Goal: Task Accomplishment & Management: Complete application form

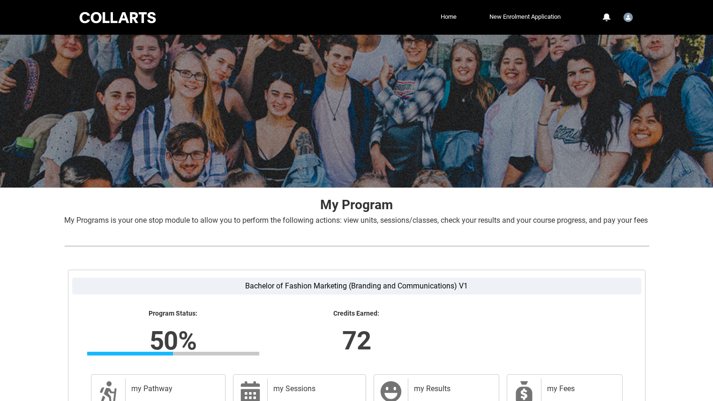
scroll to position [121, 0]
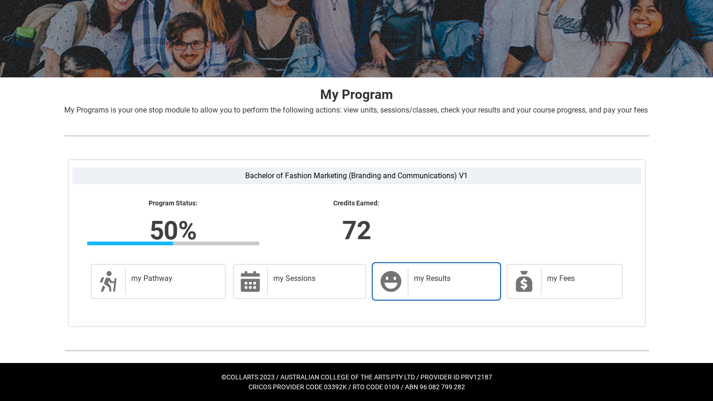
click at [437, 285] on div "my Results" at bounding box center [451, 281] width 87 height 26
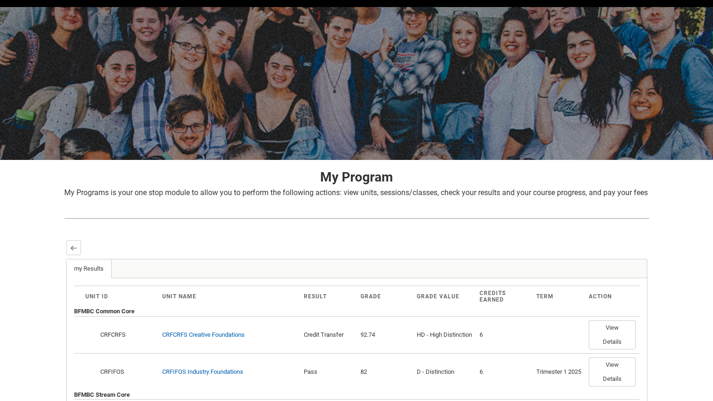
scroll to position [0, 0]
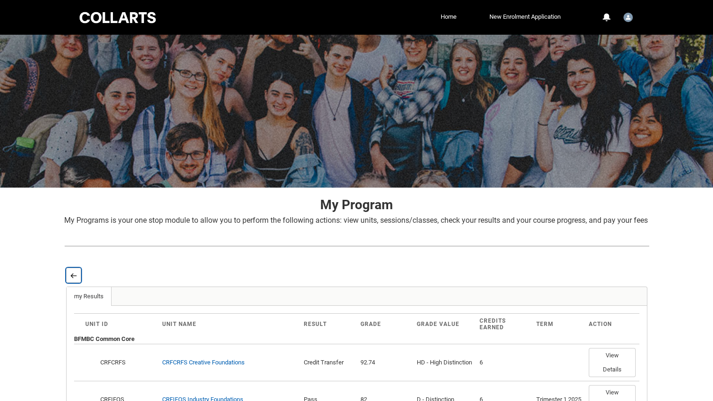
click at [70, 279] on lightning-primitive-icon "button" at bounding box center [73, 275] width 7 height 7
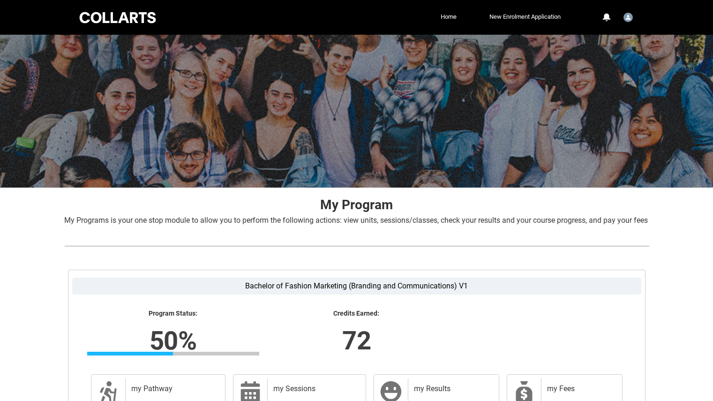
scroll to position [121, 0]
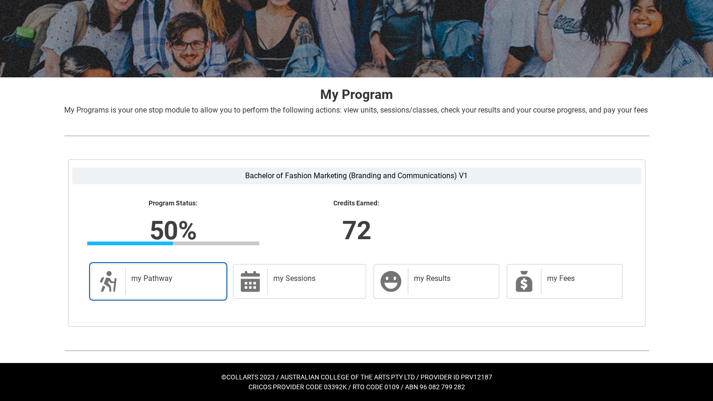
click at [176, 283] on div "my Pathway" at bounding box center [173, 281] width 97 height 26
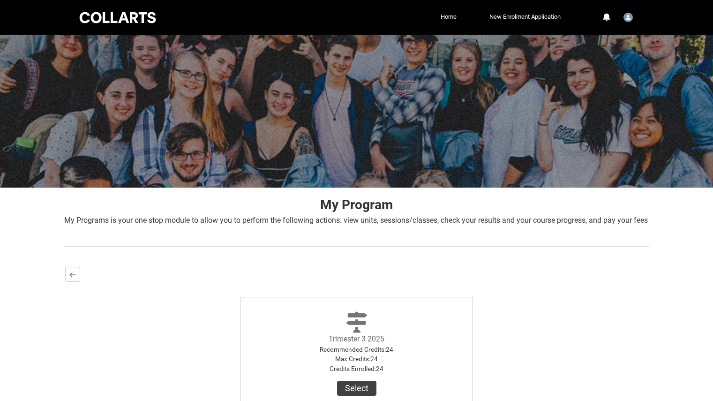
scroll to position [112, 0]
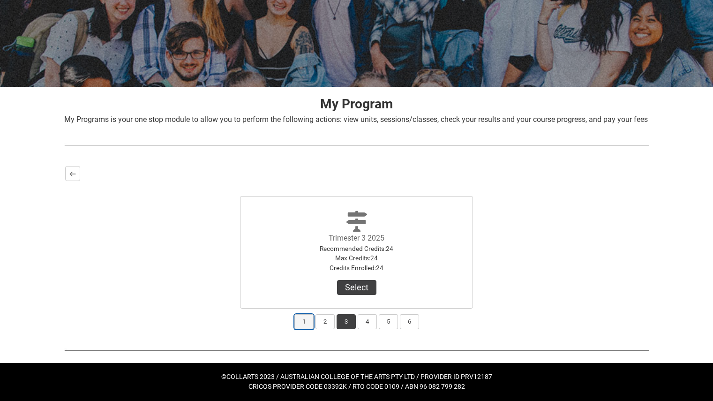
click at [298, 323] on button "1" at bounding box center [304, 321] width 19 height 15
click at [358, 292] on button "View Results" at bounding box center [357, 287] width 64 height 15
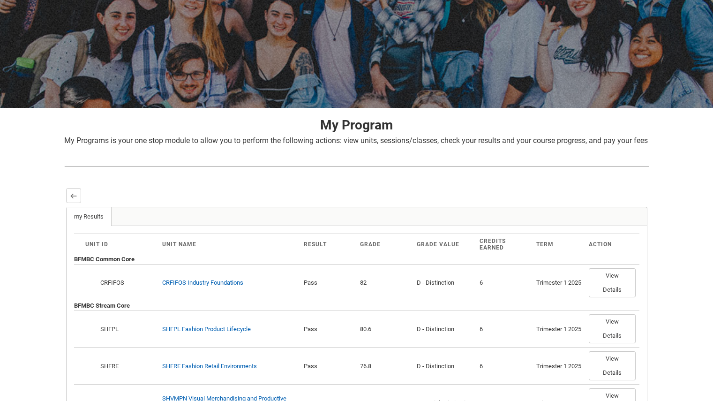
scroll to position [0, 0]
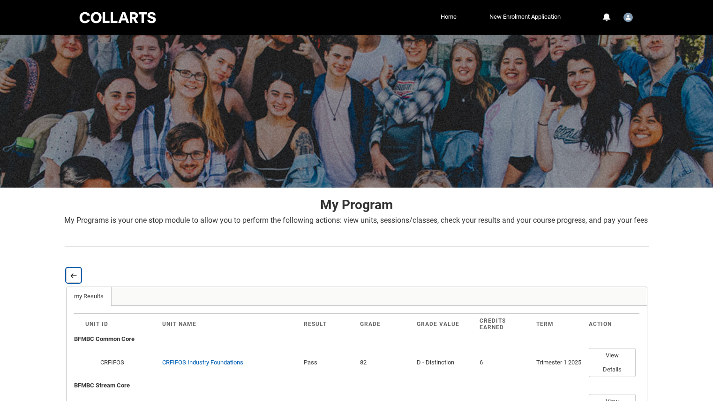
click at [68, 283] on button "Back" at bounding box center [73, 275] width 15 height 15
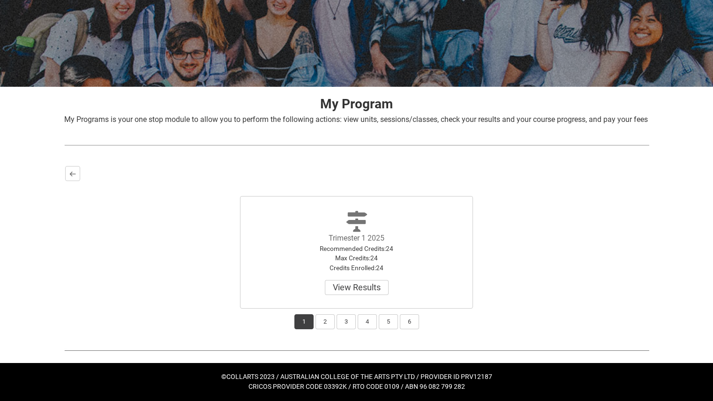
scroll to position [112, 0]
click at [324, 323] on button "2" at bounding box center [325, 321] width 19 height 15
click at [359, 287] on button "View Results" at bounding box center [357, 287] width 64 height 15
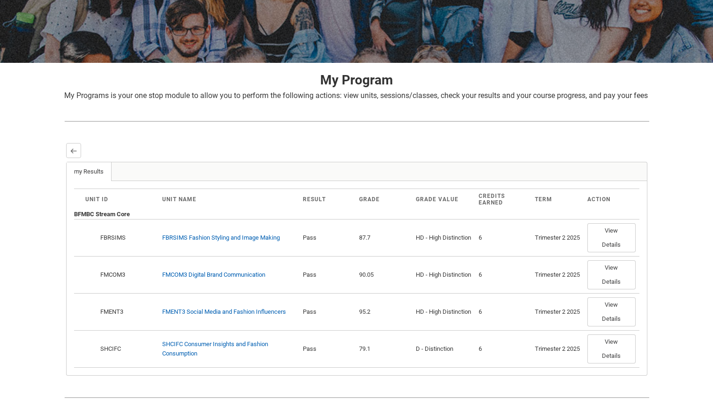
scroll to position [183, 0]
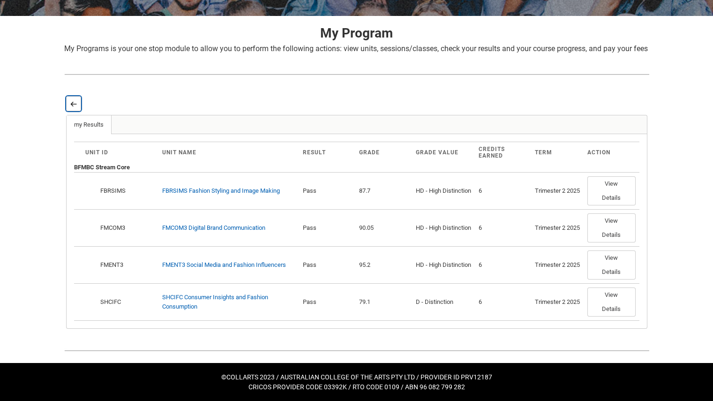
click at [71, 105] on lightning-primitive-icon "button" at bounding box center [73, 103] width 7 height 7
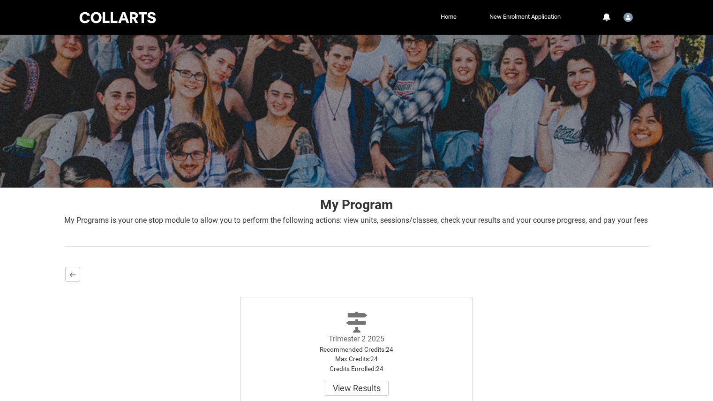
scroll to position [112, 0]
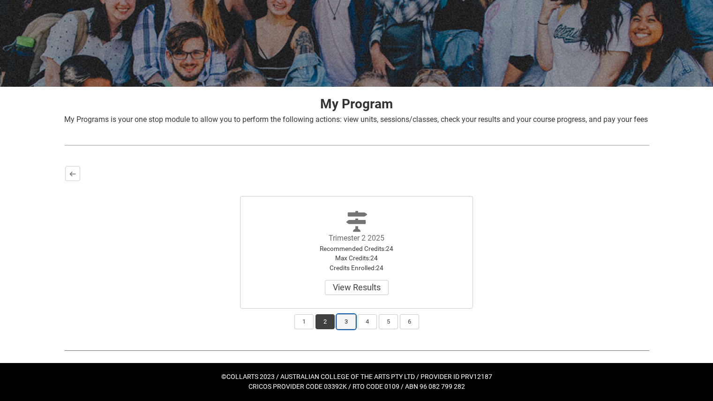
click at [341, 321] on button "3" at bounding box center [346, 321] width 19 height 15
click at [364, 327] on button "4" at bounding box center [367, 321] width 19 height 15
click at [348, 324] on button "3" at bounding box center [346, 321] width 19 height 15
click at [359, 289] on button "Select" at bounding box center [356, 287] width 39 height 15
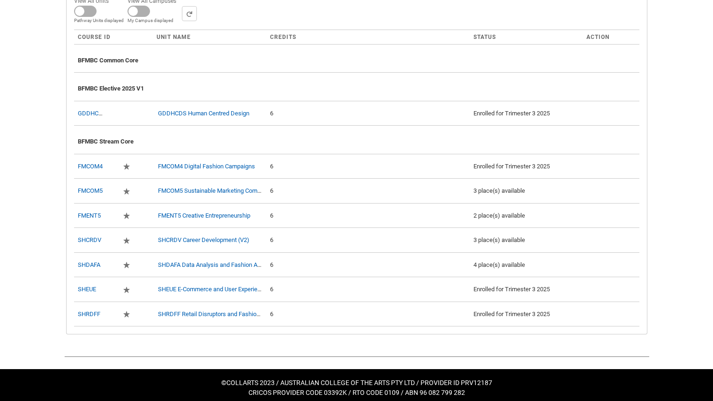
scroll to position [371, 0]
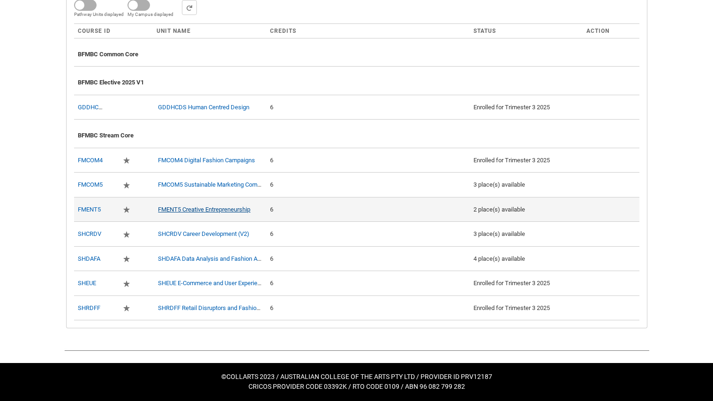
click at [231, 212] on link "FMENT5 Creative Entrepreneurship" at bounding box center [204, 209] width 92 height 7
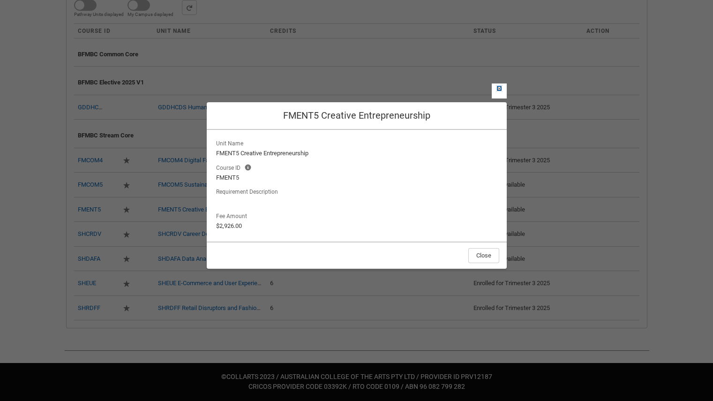
click at [502, 90] on lightning-primitive-icon "button" at bounding box center [499, 88] width 7 height 7
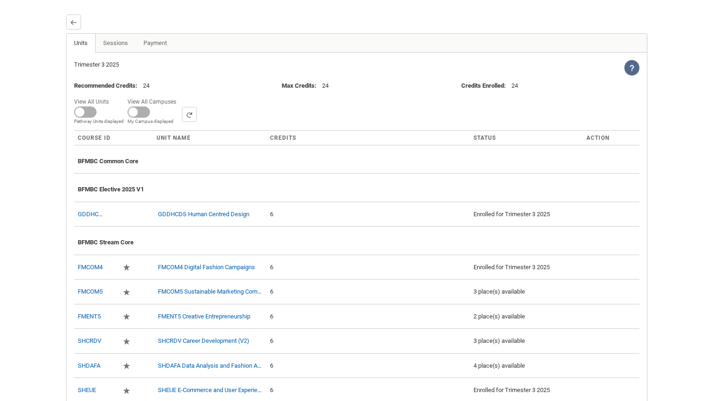
scroll to position [253, 0]
click at [113, 53] on link "Sessions" at bounding box center [115, 43] width 41 height 19
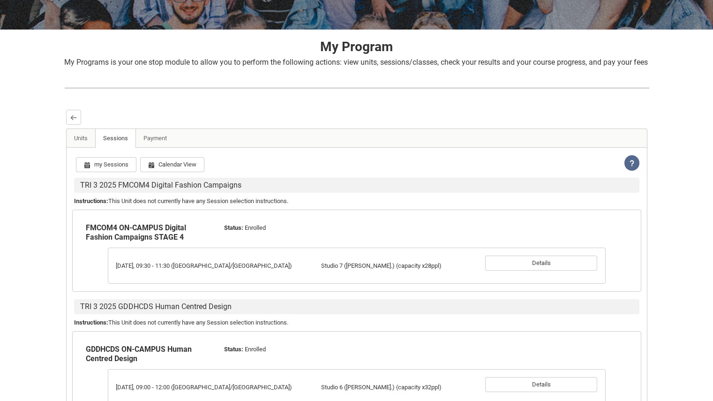
scroll to position [159, 0]
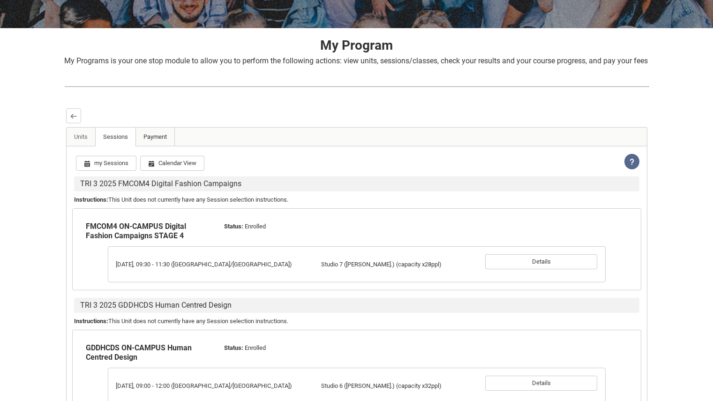
click at [154, 145] on link "Payment" at bounding box center [155, 137] width 39 height 19
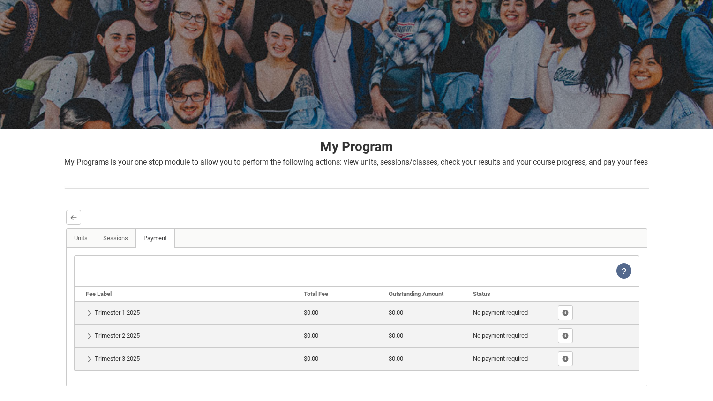
scroll to position [127, 0]
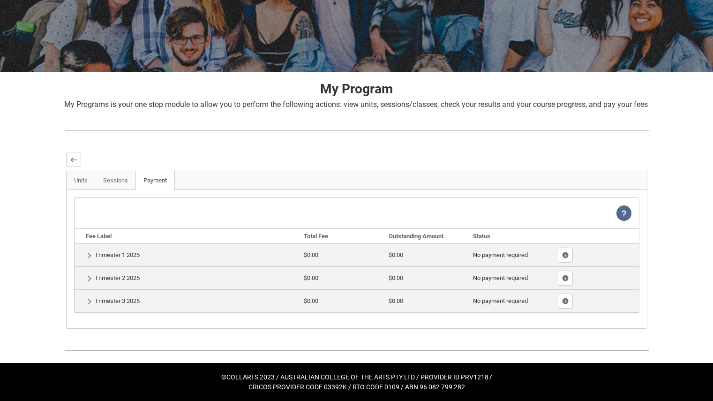
click at [83, 255] on td "Show Details Trimester 1 2025" at bounding box center [188, 254] width 226 height 23
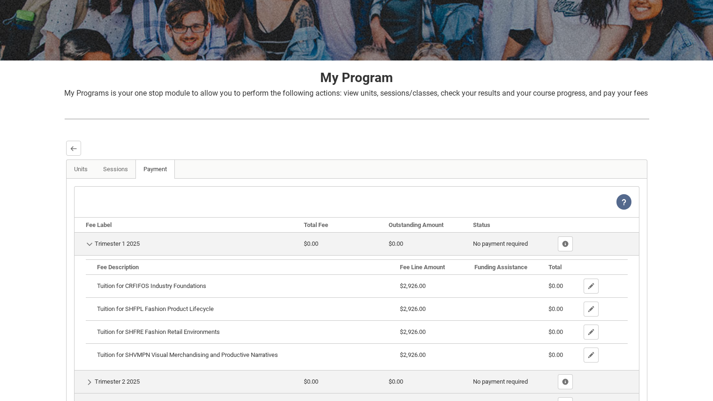
scroll to position [242, 0]
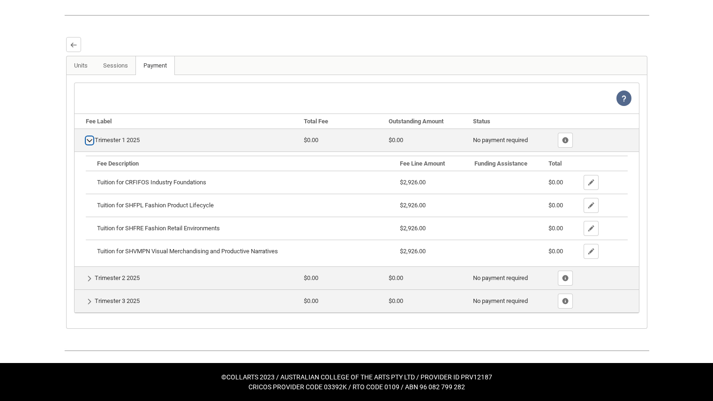
click at [89, 141] on lightning-primitive-icon "button" at bounding box center [89, 140] width 7 height 7
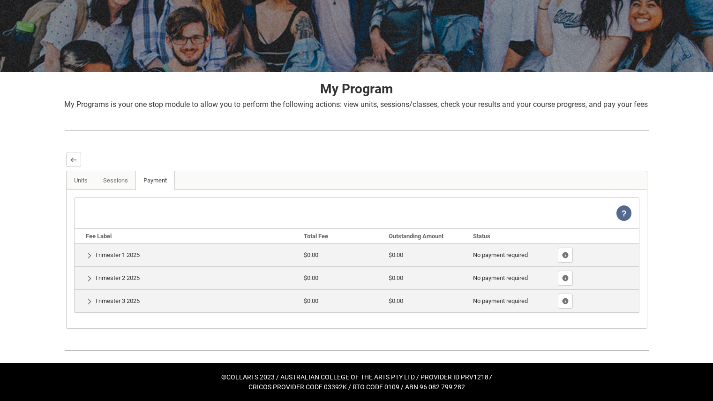
scroll to position [127, 0]
click at [90, 277] on lightning-primitive-icon "button" at bounding box center [89, 278] width 7 height 7
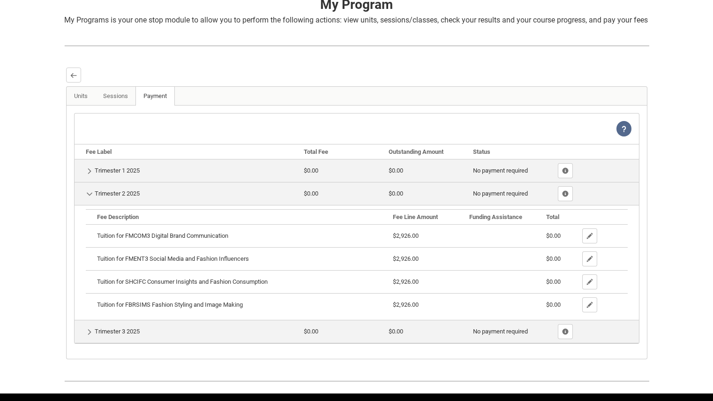
scroll to position [242, 0]
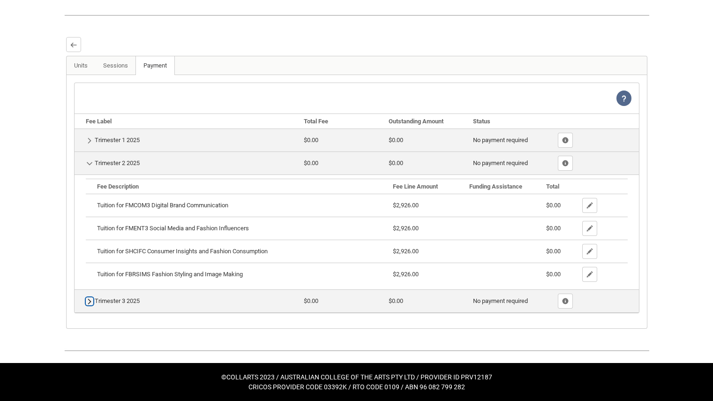
click at [89, 302] on lightning-primitive-icon "button" at bounding box center [89, 301] width 7 height 7
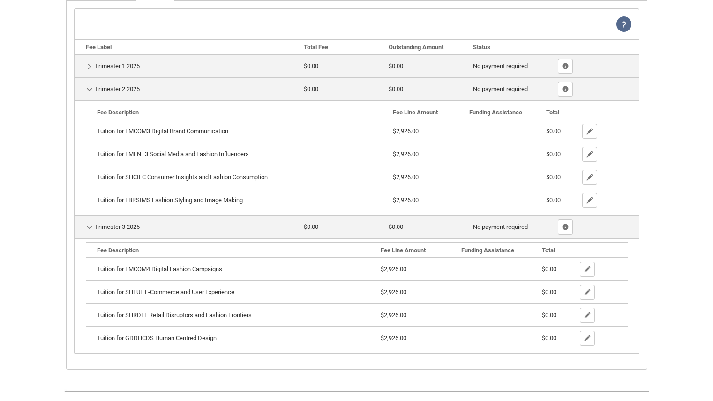
scroll to position [357, 0]
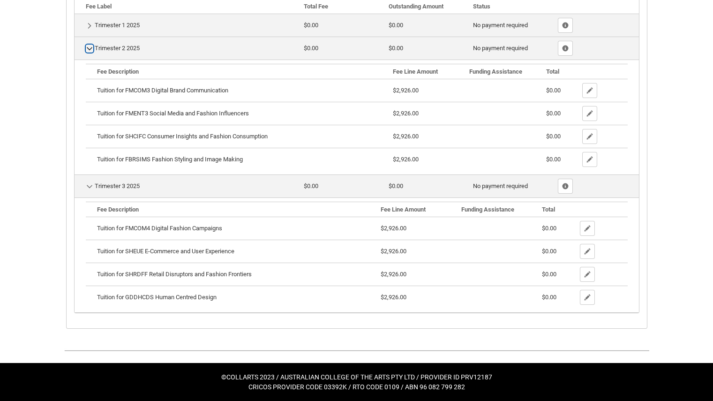
click at [88, 50] on lightning-primitive-icon "button" at bounding box center [89, 48] width 7 height 7
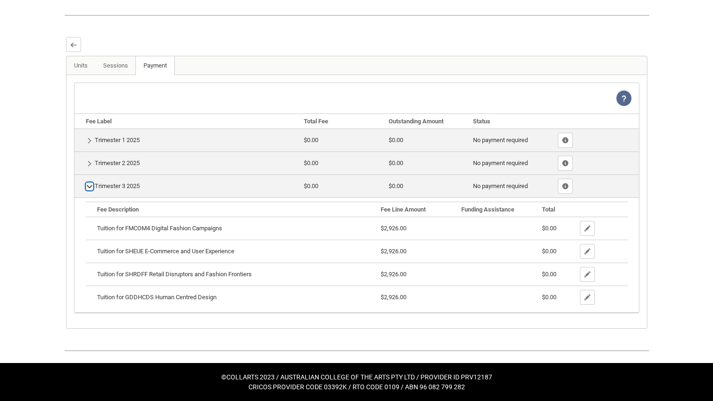
click at [90, 189] on lightning-primitive-icon "button" at bounding box center [89, 186] width 7 height 7
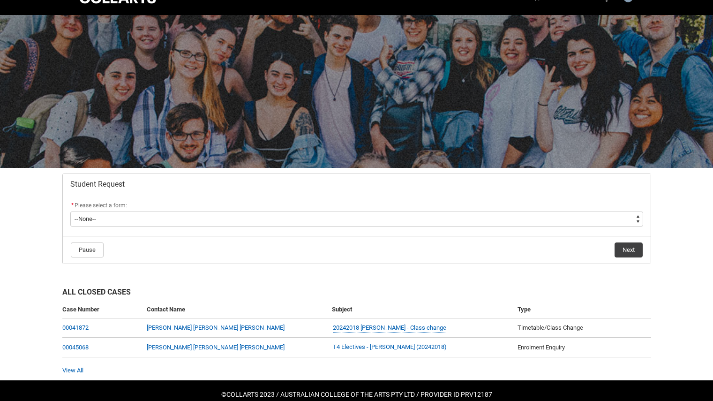
scroll to position [20, 0]
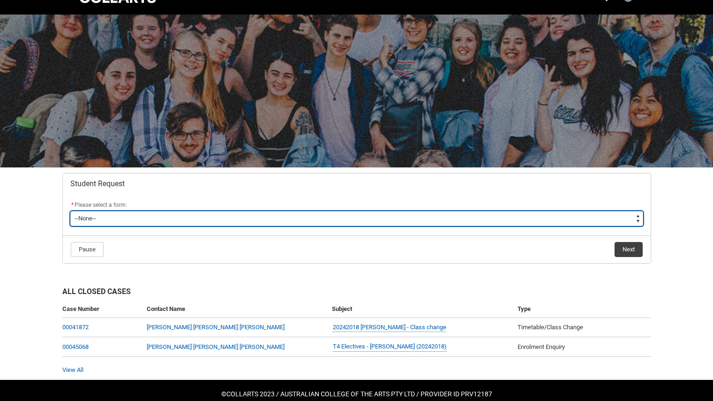
click at [631, 219] on select "--None-- Academic Transcript Application to Appeal Assignment Extension Change …" at bounding box center [356, 218] width 573 height 15
click at [181, 217] on select "--None-- Academic Transcript Application to Appeal Assignment Extension Change …" at bounding box center [356, 218] width 573 height 15
type lightning-select "Enrolment_Variation_Choice"
click at [70, 211] on select "--None-- Academic Transcript Application to Appeal Assignment Extension Change …" at bounding box center [356, 218] width 573 height 15
select select "Enrolment_Variation_Choice"
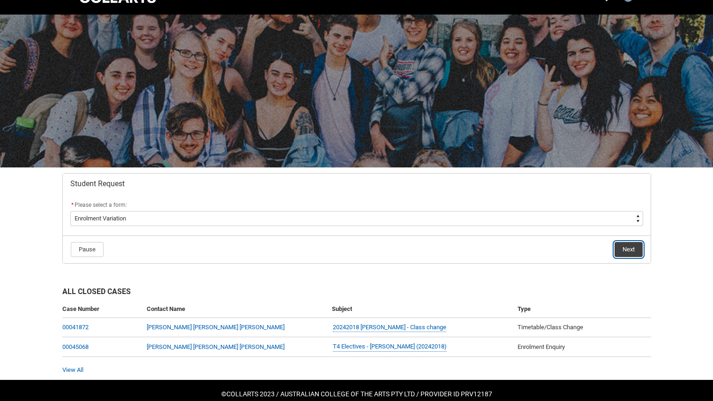
click at [624, 255] on button "Next" at bounding box center [629, 249] width 28 height 15
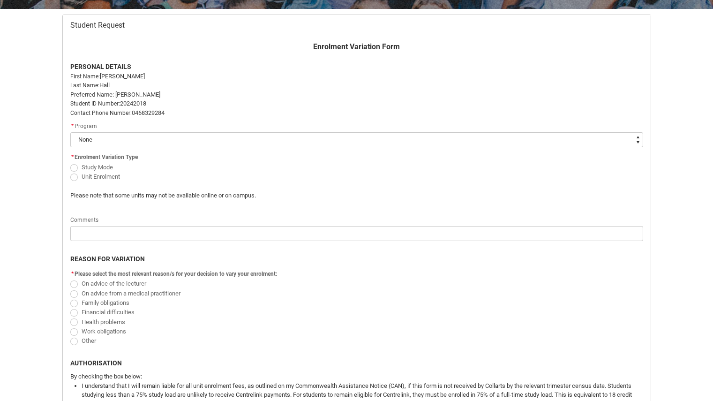
scroll to position [179, 0]
click at [122, 139] on select "--None-- Bachelor of Fashion Marketing (Branding and Communications) V1" at bounding box center [356, 139] width 573 height 15
type lightning-select "recordPicklist_ProgramEnrollment.a0jOZ000003Ir7NYAS"
click at [70, 132] on select "--None-- Bachelor of Fashion Marketing (Branding and Communications) V1" at bounding box center [356, 139] width 573 height 15
select select "recordPicklist_ProgramEnrollment.a0jOZ000003Ir7NYAS"
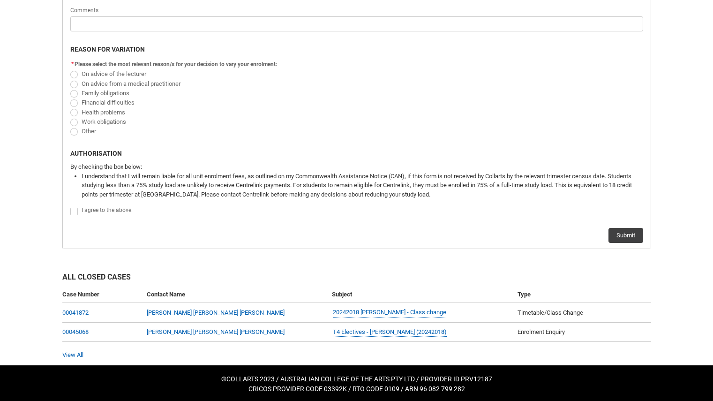
scroll to position [388, 0]
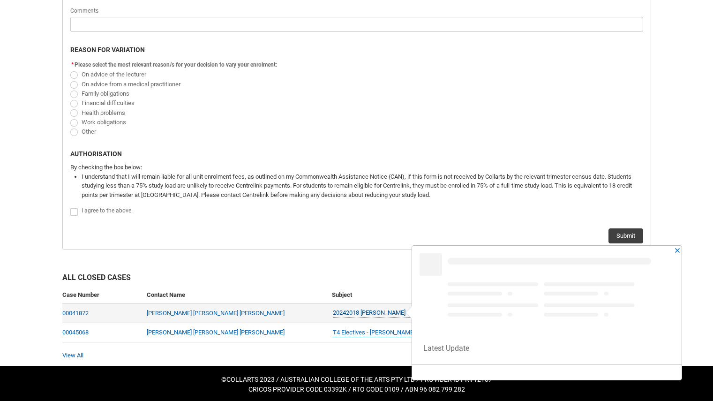
click at [338, 309] on link "20242018 Jessica Hall - Class change" at bounding box center [389, 313] width 113 height 10
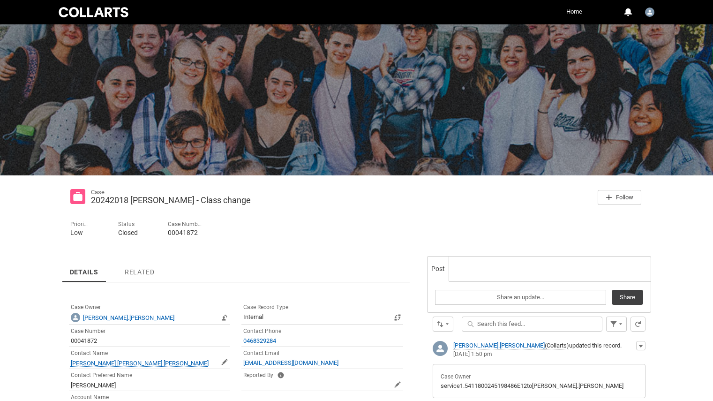
click at [569, 8] on link "Home" at bounding box center [574, 12] width 21 height 14
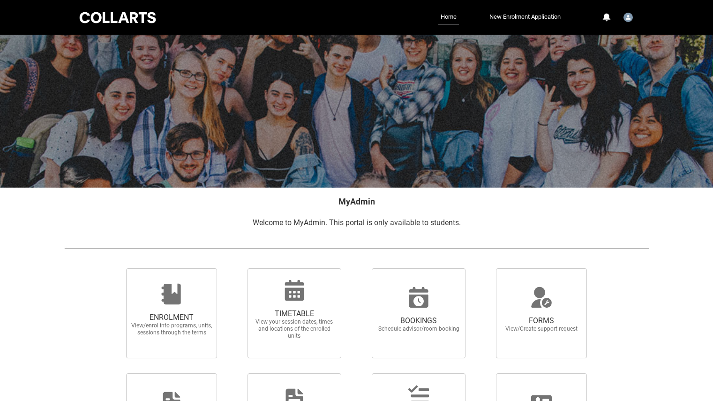
scroll to position [108, 0]
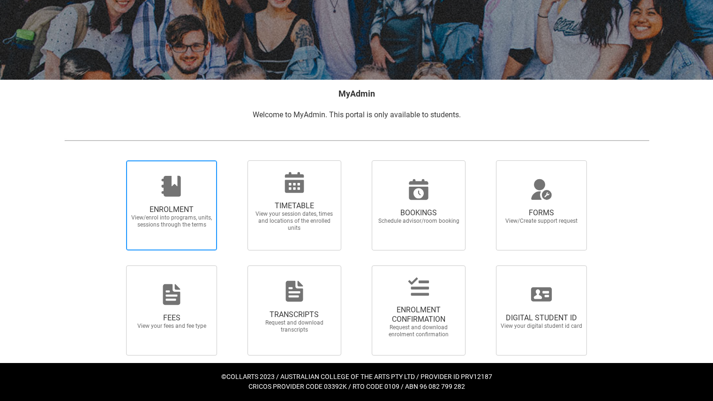
click at [177, 218] on span "View/enrol into programs, units, sessions through the terms" at bounding box center [171, 221] width 83 height 14
click at [115, 160] on input "ENROLMENT View/enrol into programs, units, sessions through the terms" at bounding box center [114, 160] width 0 height 0
radio input "true"
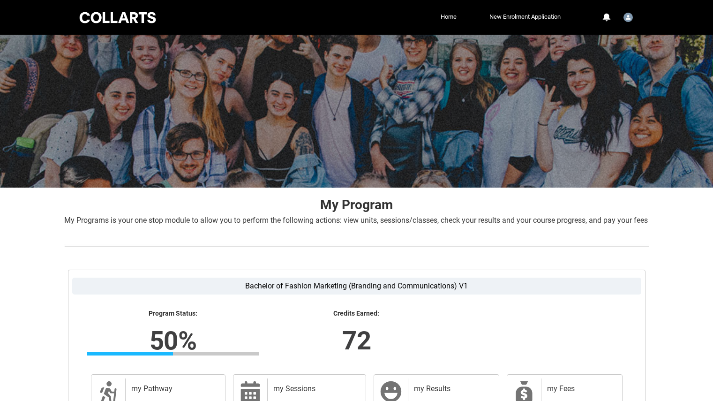
scroll to position [121, 0]
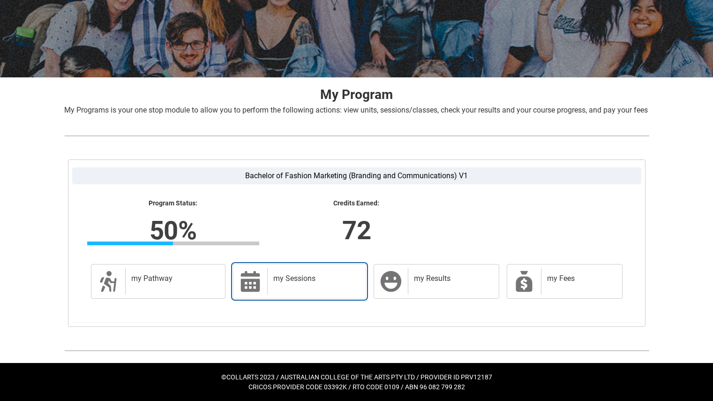
click at [277, 282] on h2 "my Sessions" at bounding box center [314, 278] width 83 height 9
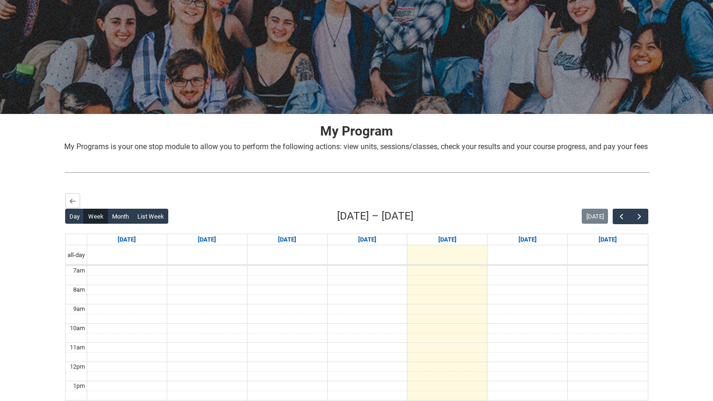
scroll to position [0, 0]
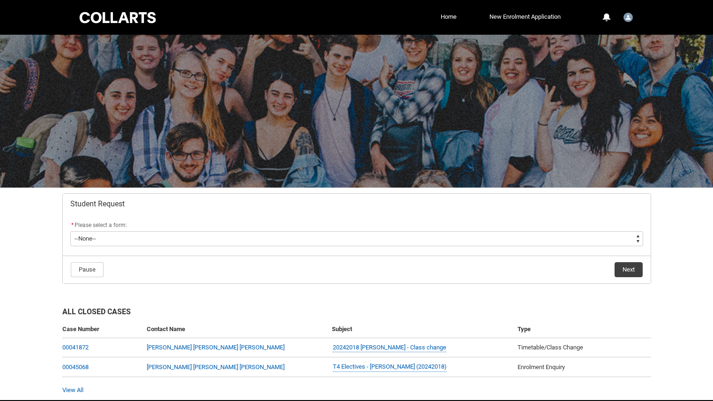
scroll to position [37, 0]
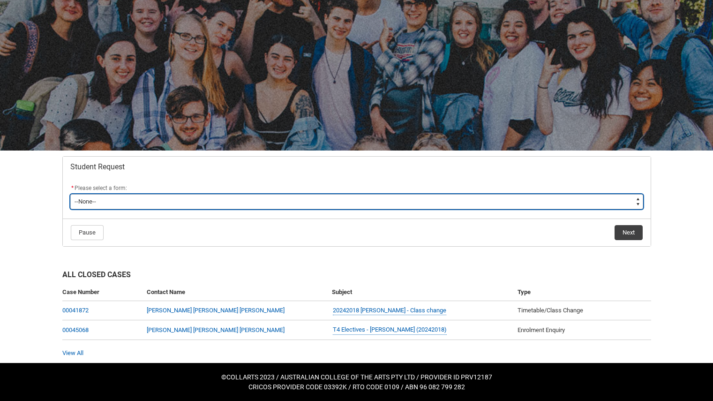
click at [106, 196] on select "--None-- Academic Transcript Application to Appeal Assignment Extension Change …" at bounding box center [356, 201] width 573 height 15
type lightning-select "Enrolment_Variation_Choice"
click at [70, 194] on select "--None-- Academic Transcript Application to Appeal Assignment Extension Change …" at bounding box center [356, 201] width 573 height 15
select select "Enrolment_Variation_Choice"
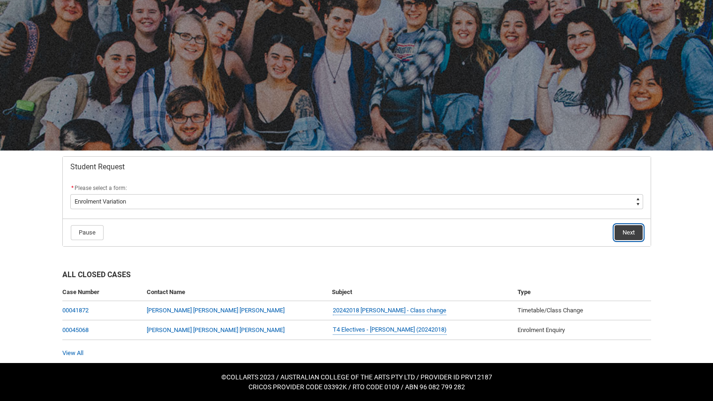
click at [619, 233] on button "Next" at bounding box center [629, 232] width 28 height 15
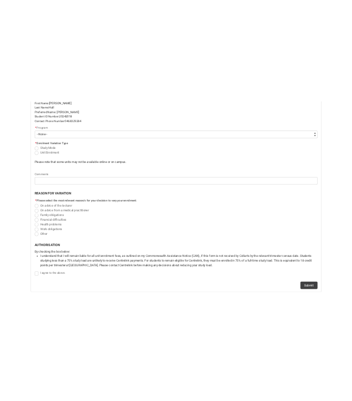
scroll to position [252, 0]
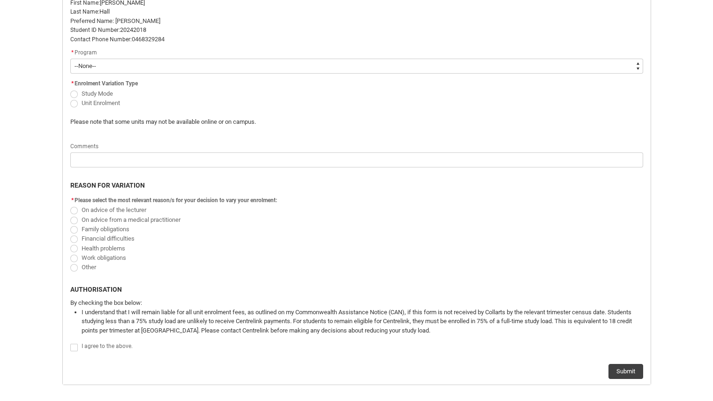
click at [74, 103] on span "Redu_Student_Request flow" at bounding box center [74, 104] width 8 height 8
click at [70, 98] on input "Unit Enrolment" at bounding box center [70, 98] width 0 height 0
radio input "true"
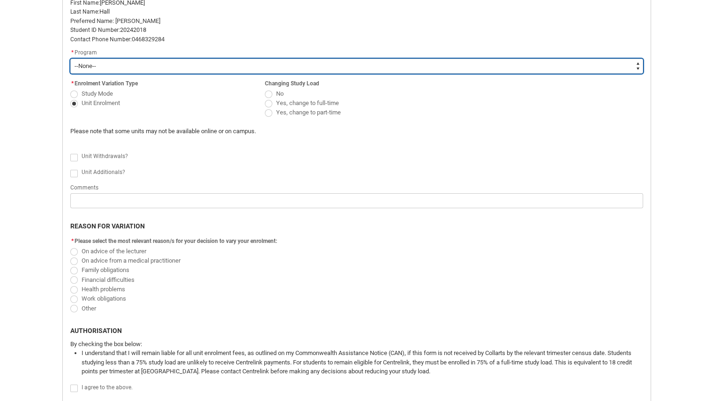
click at [139, 67] on select "--None-- Bachelor of Fashion Marketing (Branding and Communications) V1" at bounding box center [356, 66] width 573 height 15
type lightning-select "recordPicklist_ProgramEnrollment.a0jOZ000003Ir7NYAS"
click at [70, 59] on select "--None-- Bachelor of Fashion Marketing (Branding and Communications) V1" at bounding box center [356, 66] width 573 height 15
select select "recordPicklist_ProgramEnrollment.a0jOZ000003Ir7NYAS"
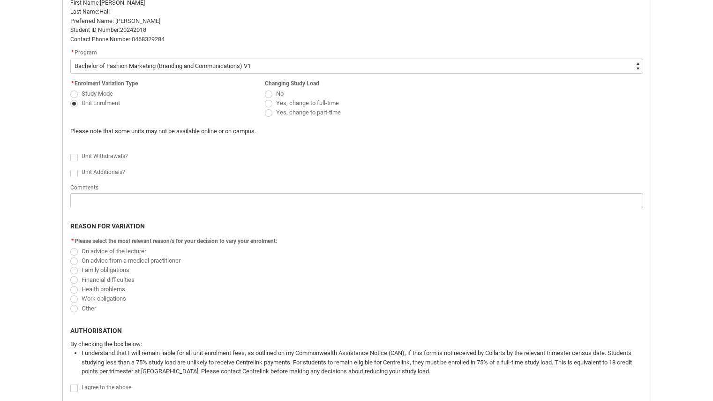
click at [293, 129] on p "Please note that some units may not be available online or on campus." at bounding box center [283, 131] width 427 height 9
click at [76, 158] on span "Redu_Student_Request flow" at bounding box center [74, 158] width 8 height 8
click at [70, 152] on input "Redu_Student_Request flow" at bounding box center [70, 152] width 0 height 0
type lightning-input "true"
checkbox input "true"
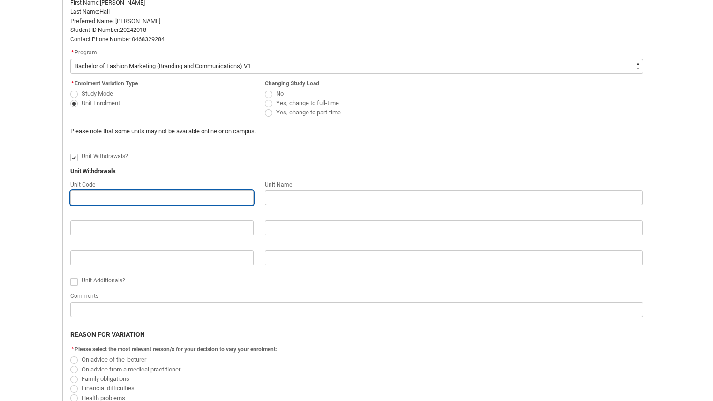
click at [94, 197] on input "Redu_Student_Request flow" at bounding box center [161, 197] width 183 height 15
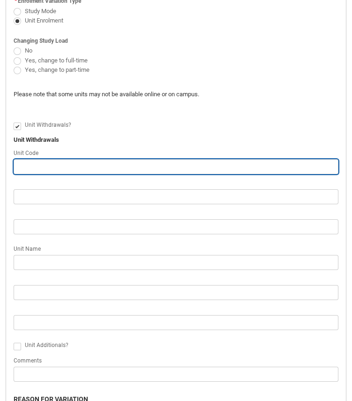
click at [129, 166] on input "Redu_Student_Request flow" at bounding box center [176, 166] width 325 height 15
type lightning-primitive-input-simple "G"
type input "G"
type lightning-primitive-input-simple "GD"
type input "GD"
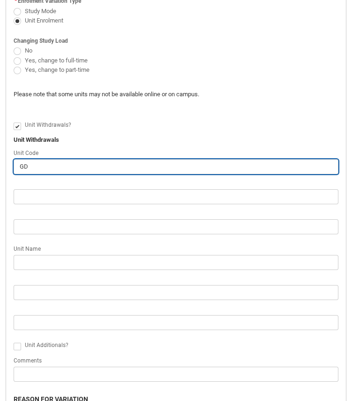
type lightning-primitive-input-simple "GDD"
type input "GDD"
type lightning-primitive-input-simple "GDDH"
type input "GDDH"
type lightning-primitive-input-simple "GDDHC"
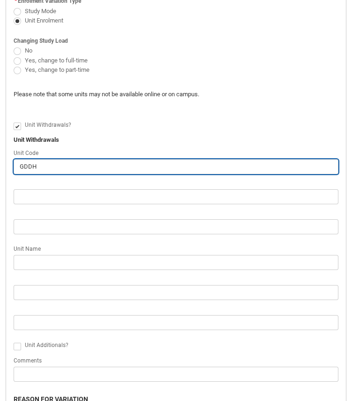
type input "GDDHC"
type lightning-primitive-input-simple "GDDHCD"
type input "GDDHCD"
type lightning-primitive-input-simple "GDDHCDS"
type input "GDDHCDS"
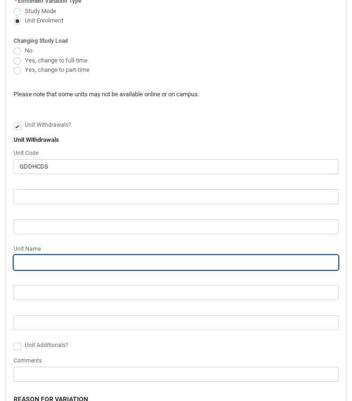
click at [66, 257] on input "Redu_Student_Request flow" at bounding box center [176, 262] width 325 height 15
type lightning-primitive-input-simple "H"
type input "H"
type lightning-primitive-input-simple "Hu"
type input "Hu"
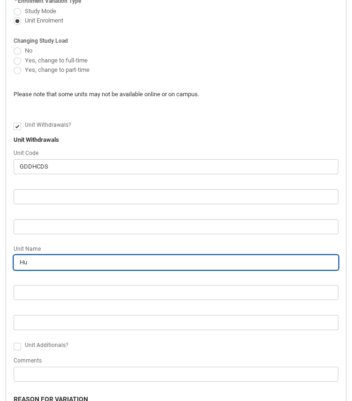
type lightning-primitive-input-simple "Hum"
type input "Hum"
type lightning-primitive-input-simple "Huma"
type input "Huma"
type lightning-primitive-input-simple "Human"
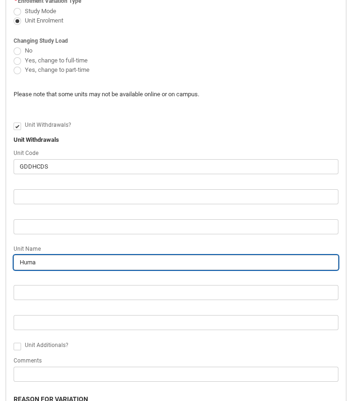
type input "Human"
type lightning-primitive-input-simple "Human"
type input "Human"
type lightning-primitive-input-simple "Human C"
type input "Human C"
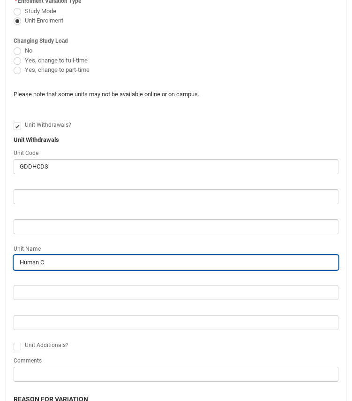
type lightning-primitive-input-simple "Human Ce"
type input "Human Ce"
type lightning-primitive-input-simple "Human Cen"
type input "Human Cen"
type lightning-primitive-input-simple "Human Cent"
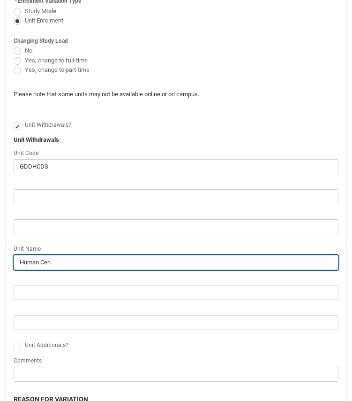
type input "Human Cent"
type lightning-primitive-input-simple "Human Centr"
type input "Human Centr"
type lightning-primitive-input-simple "Human Centre"
type input "Human Centre"
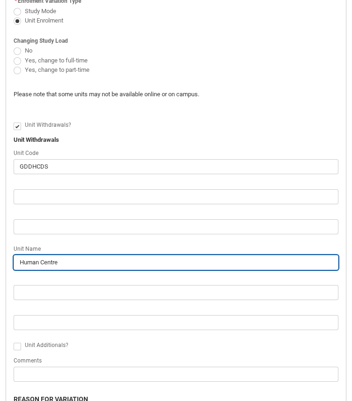
type lightning-primitive-input-simple "Human Centred"
type input "Human Centred"
type lightning-primitive-input-simple "Human Centred"
type input "Human Centred"
type lightning-primitive-input-simple "Human Centred D"
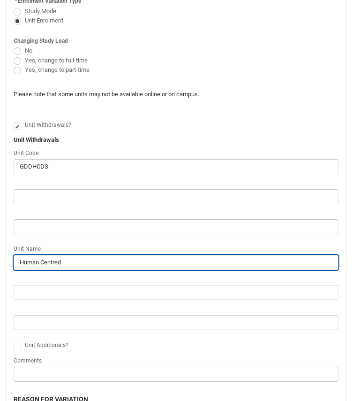
type input "Human Centred D"
type lightning-primitive-input-simple "Human Centred De"
type input "Human Centred De"
type lightning-primitive-input-simple "Human Centred Des"
type input "Human Centred Des"
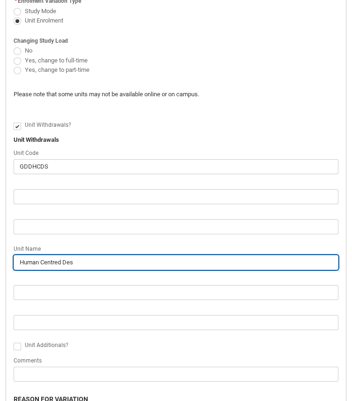
type lightning-primitive-input-simple "Human Centred Desi"
type input "Human Centred Desi"
type lightning-primitive-input-simple "Human Centred Desig"
type input "Human Centred Desig"
type lightning-primitive-input-simple "Human Centred Design"
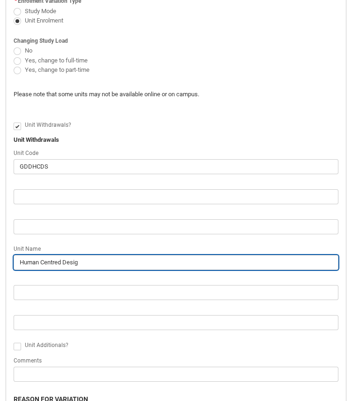
type input "Human Centred Design"
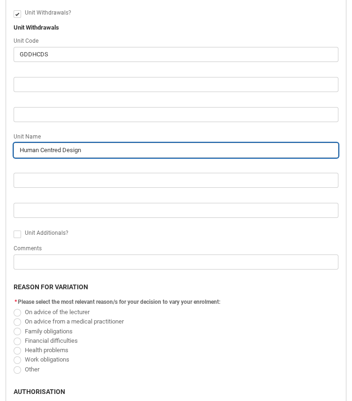
scroll to position [365, 0]
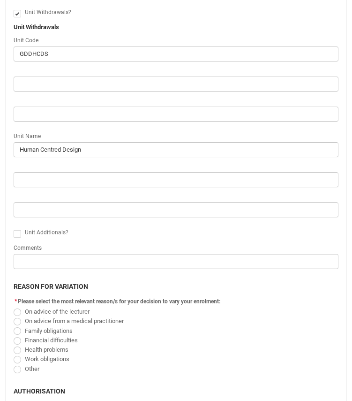
click at [16, 237] on span "Redu_Student_Request flow" at bounding box center [18, 234] width 8 height 8
click at [14, 228] on input "Redu_Student_Request flow" at bounding box center [13, 228] width 0 height 0
type lightning-input "true"
checkbox input "true"
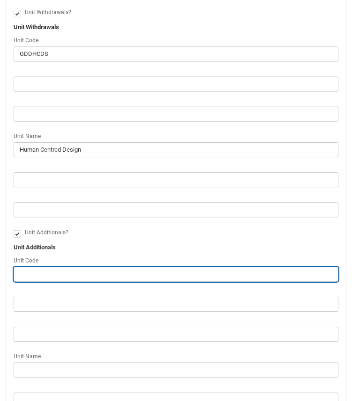
click at [68, 271] on input "Redu_Student_Request flow" at bounding box center [176, 273] width 325 height 15
click at [53, 271] on input "Redu_Student_Request flow" at bounding box center [176, 273] width 325 height 15
paste input "SCMMFMS-O"
type lightning-primitive-input-simple "SCMMFMS-O"
type input "SCMMFMS-O"
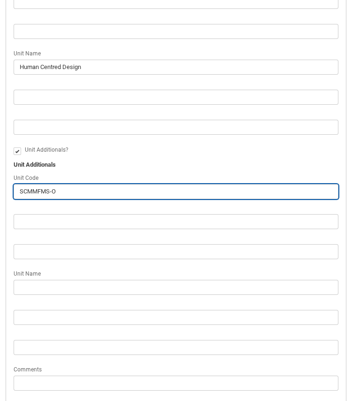
scroll to position [450, 0]
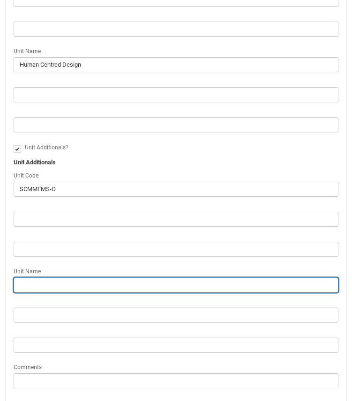
click at [63, 286] on input "Redu_Student_Request flow" at bounding box center [176, 284] width 325 height 15
click at [91, 283] on input "Redu_Student_Request flow" at bounding box center [176, 284] width 325 height 15
paste input "Mobile Filmmaking"
type lightning-primitive-input-simple "Mobile Filmmaking"
type input "Mobile Filmmaking"
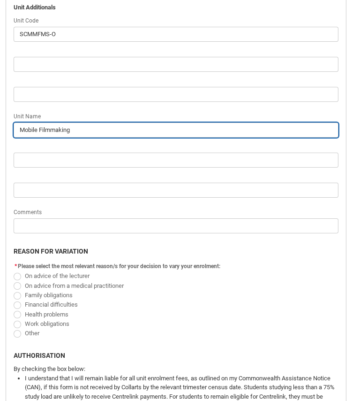
scroll to position [616, 0]
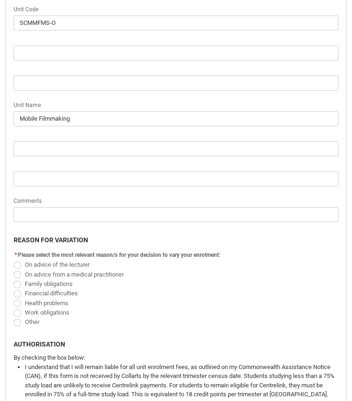
click at [250, 233] on p "Redu_Student_Request flow" at bounding box center [176, 230] width 325 height 9
click at [18, 322] on span "Redu_Student_Request flow" at bounding box center [18, 322] width 8 height 8
click at [14, 317] on input "Other" at bounding box center [13, 316] width 0 height 0
radio input "true"
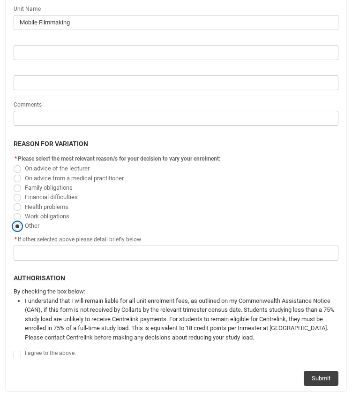
scroll to position [740, 0]
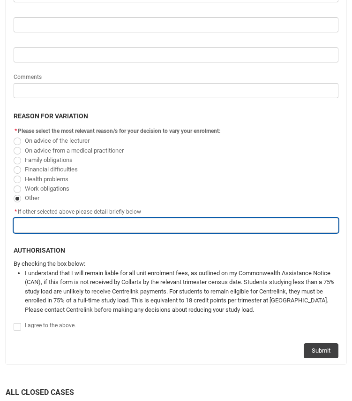
click at [129, 227] on input "Redu_Student_Request flow" at bounding box center [176, 225] width 325 height 15
type lightning-primitive-input-simple "C"
type input "C"
type lightning-primitive-input-simple "Ch"
type input "Ch"
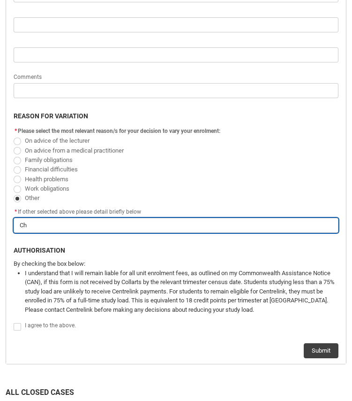
type lightning-primitive-input-simple "Cha"
type input "Cha"
type lightning-primitive-input-simple "Chan"
type input "Chan"
type lightning-primitive-input-simple "Chang"
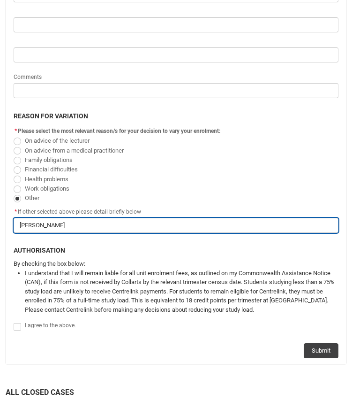
type input "Chang"
type lightning-primitive-input-simple "Change"
type input "Change"
type lightning-primitive-input-simple "Change"
type input "Change"
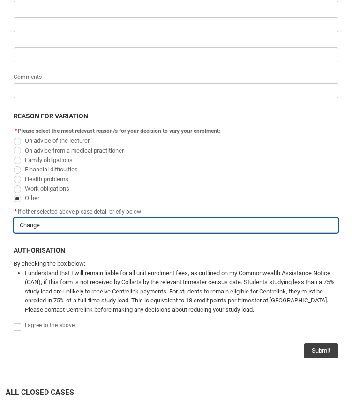
type lightning-primitive-input-simple "Change o"
type input "Change o"
type lightning-primitive-input-simple "Change of"
type input "Change of"
type lightning-primitive-input-simple "Change of"
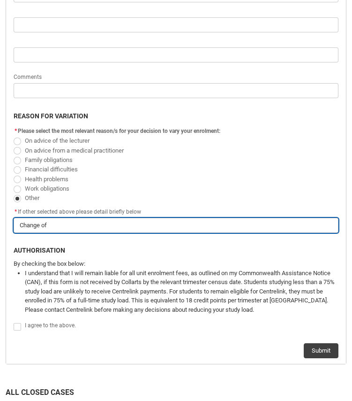
type input "Change of"
type lightning-primitive-input-simple "Change of m"
type input "Change of m"
type lightning-primitive-input-simple "Change of mi"
type input "Change of mi"
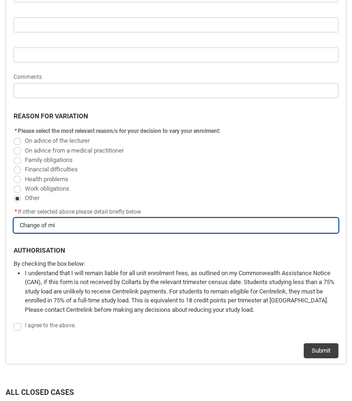
type lightning-primitive-input-simple "Change of min"
type input "Change of min"
type lightning-primitive-input-simple "Change of mind"
type input "Change of mind"
type lightning-primitive-input-simple "Change of mind"
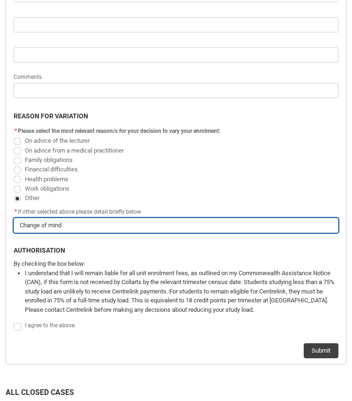
type input "Change of mind"
type lightning-primitive-input-simple "Change of mind d"
type input "Change of mind d"
type lightning-primitive-input-simple "Change of mind du"
type input "Change of mind du"
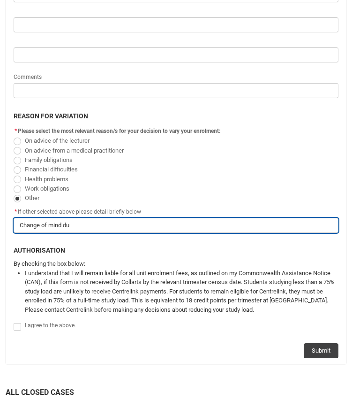
type lightning-primitive-input-simple "Change of mind due"
type input "Change of mind due"
type lightning-primitive-input-simple "Change of mind due"
type input "Change of mind due"
type lightning-primitive-input-simple "Change of mind due t"
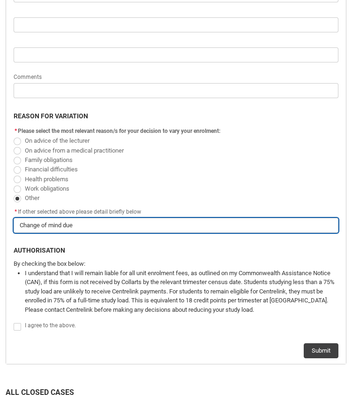
type input "Change of mind due t"
type lightning-primitive-input-simple "Change of mind due to"
type input "Change of mind due to"
type lightning-primitive-input-simple "Change of mind due to"
type input "Change of mind due to"
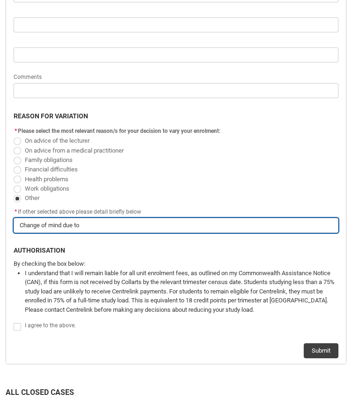
type lightning-primitive-input-simple "Change of mind due to"
type input "Change of mind due to"
type lightning-primitive-input-simple "Change of mind due t"
type input "Change of mind due t"
type lightning-primitive-input-simple "Change of mind due"
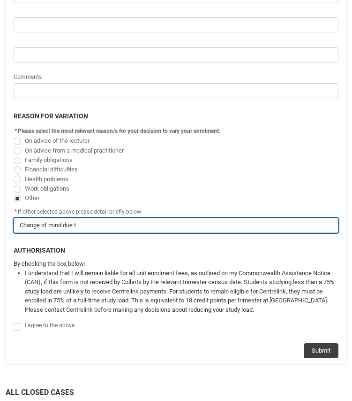
type input "Change of mind due"
type lightning-primitive-input-simple "Change of mind due"
type input "Change of mind due"
type lightning-primitive-input-simple "Change of mind du"
type input "Change of mind du"
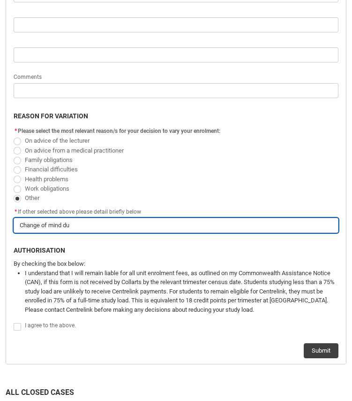
type lightning-primitive-input-simple "Change of mind d"
type input "Change of mind d"
type lightning-primitive-input-simple "Change of mind"
type input "Change of mind"
type lightning-primitive-input-simple "Change of mind"
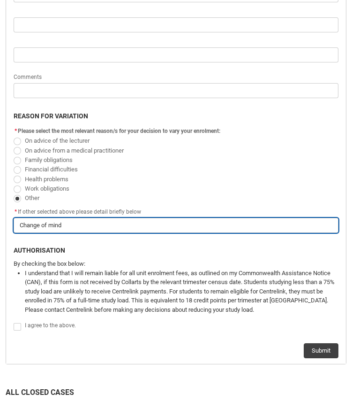
type input "Change of mind"
type lightning-primitive-input-simple "Change of mind"
type input "Change of mind"
type lightning-primitive-input-simple "Change of mind t"
type input "Change of mind t"
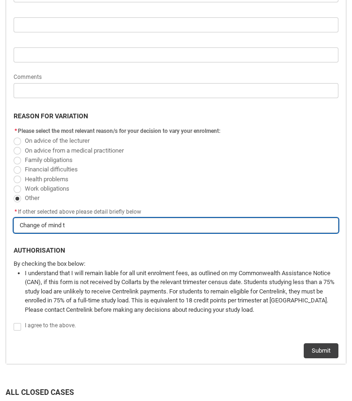
type lightning-primitive-input-simple "Change of mind to"
type input "Change of mind to"
type lightning-primitive-input-simple "Change of mind to"
type input "Change of mind to"
type lightning-primitive-input-simple "Change of mind to a"
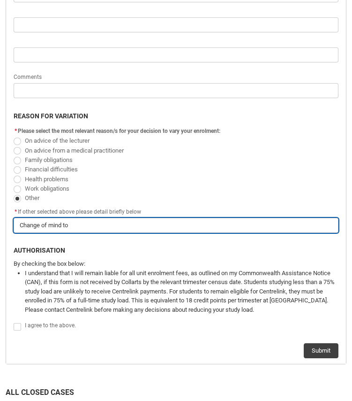
type input "Change of mind to a"
type lightning-primitive-input-simple "Change of mind to a"
type input "Change of mind to a"
type lightning-primitive-input-simple "Change of mind to a s"
type input "Change of mind to a s"
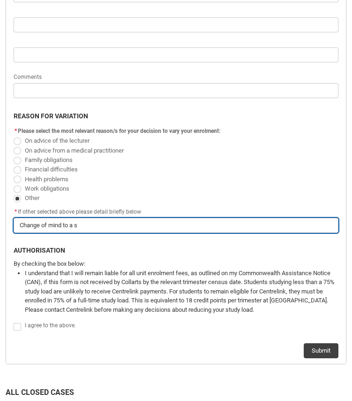
type lightning-primitive-input-simple "Change of mind to a su"
type input "Change of mind to a su"
type lightning-primitive-input-simple "Change of mind to a sub"
type input "Change of mind to a sub"
type lightning-primitive-input-simple "Change of mind to a subj"
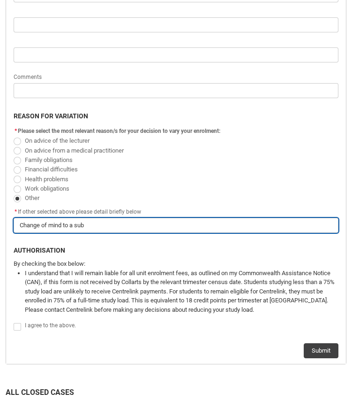
type input "Change of mind to a subj"
type lightning-primitive-input-simple "Change of mind to a subje"
type input "Change of mind to a subje"
type lightning-primitive-input-simple "Change of mind to a subjec"
type input "Change of mind to a subjec"
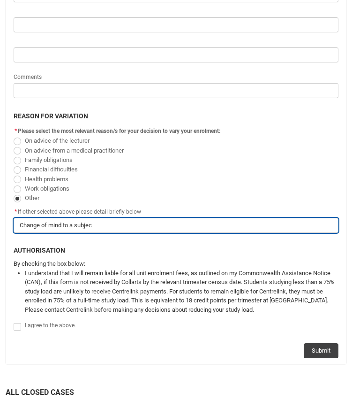
type lightning-primitive-input-simple "Change of mind to a subject"
type input "Change of mind to a subject"
type lightning-primitive-input-simple "Change of mind to a subject"
type input "Change of mind to a subject"
type lightning-primitive-input-simple "Change of mind to a subject a"
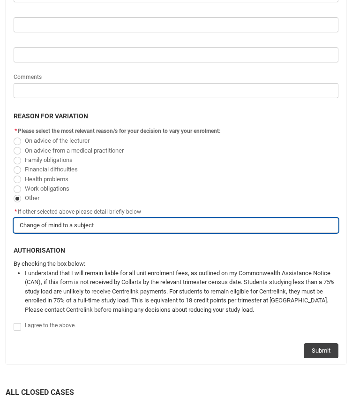
type input "Change of mind to a subject a"
type lightning-primitive-input-simple "Change of mind to a subject a"
type input "Change of mind to a subject a"
type lightning-primitive-input-simple "Change of mind to a subject a l"
type input "Change of mind to a subject a l"
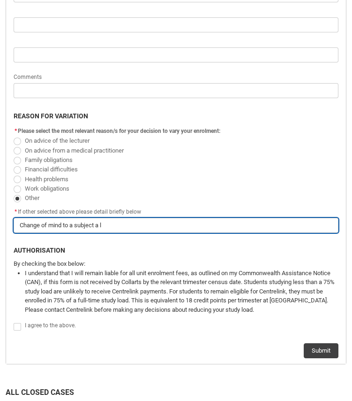
type lightning-primitive-input-simple "Change of mind to a subject a li"
type input "Change of mind to a subject a li"
type lightning-primitive-input-simple "Change of mind to a subject a lit"
type input "Change of mind to a subject a lit"
type lightning-primitive-input-simple "Change of mind to a subject a li"
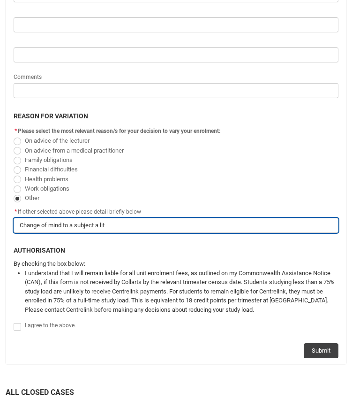
type input "Change of mind to a subject a li"
type lightning-primitive-input-simple "Change of mind to a subject a l"
type input "Change of mind to a subject a l"
type lightning-primitive-input-simple "Change of mind to a subject a"
type input "Change of mind to a subject a"
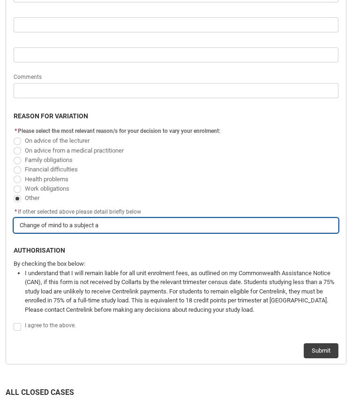
type lightning-primitive-input-simple "Change of mind to a subject a"
type input "Change of mind to a subject a"
type lightning-primitive-input-simple "Change of mind to a subject"
type input "Change of mind to a subject"
type lightning-primitive-input-simple "Change of mind to a subject t"
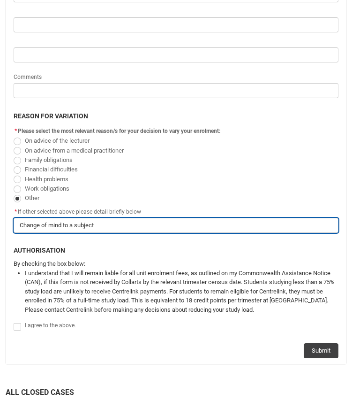
type input "Change of mind to a subject t"
type lightning-primitive-input-simple "Change of mind to a subject th"
type input "Change of mind to a subject th"
type lightning-primitive-input-simple "Change of mind to a subject tha"
type input "Change of mind to a subject tha"
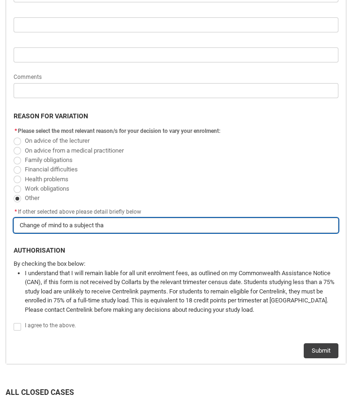
type lightning-primitive-input-simple "Change of mind to a subject that"
type input "Change of mind to a subject that"
type lightning-primitive-input-simple "Change of mind to a subject that"
type input "Change of mind to a subject that"
type lightning-primitive-input-simple "Change of mind to a subject that i"
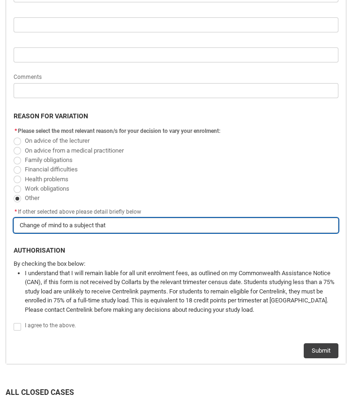
type input "Change of mind to a subject that i"
type lightning-primitive-input-simple "Change of mind to a subject that is"
type input "Change of mind to a subject that is"
type lightning-primitive-input-simple "Change of mind to a subject that is"
type input "Change of mind to a subject that is"
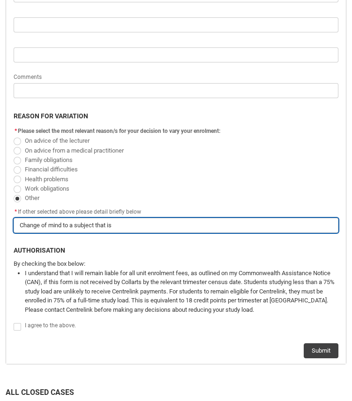
type lightning-primitive-input-simple "Change of mind to a subject that is m"
type input "Change of mind to a subject that is m"
type lightning-primitive-input-simple "Change of mind to a subject that is mo"
type input "Change of mind to a subject that is mo"
type lightning-primitive-input-simple "Change of mind to a subject that is mor"
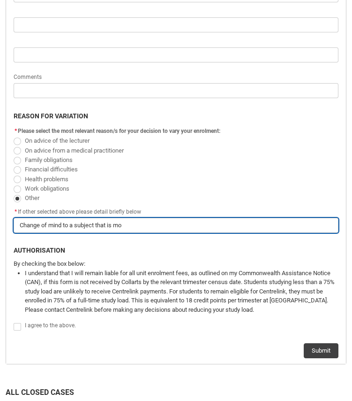
type input "Change of mind to a subject that is mor"
type lightning-primitive-input-simple "Change of mind to a subject that is more"
type input "Change of mind to a subject that is more"
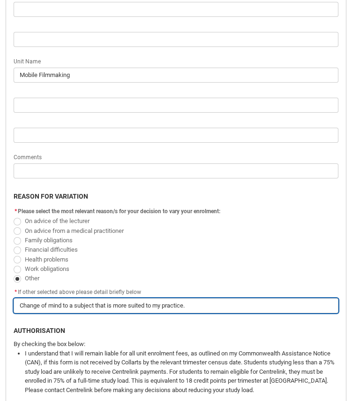
scroll to position [674, 0]
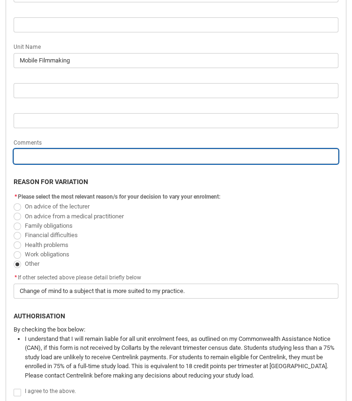
click at [112, 153] on input "Redu_Student_Request flow" at bounding box center [176, 156] width 325 height 15
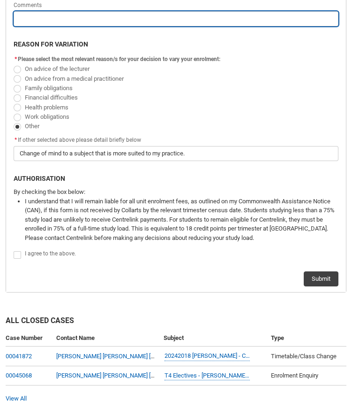
scroll to position [843, 0]
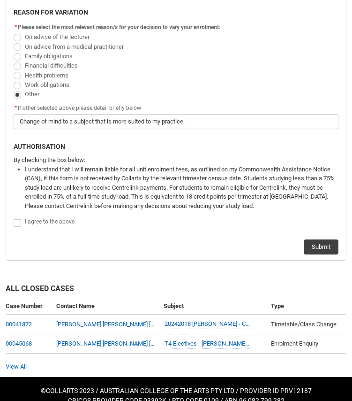
click at [16, 221] on span "Redu_Student_Request flow" at bounding box center [18, 223] width 8 height 8
click at [14, 218] on input "Redu_Student_Request flow" at bounding box center [13, 217] width 0 height 0
click at [321, 246] on button "Submit" at bounding box center [321, 246] width 35 height 15
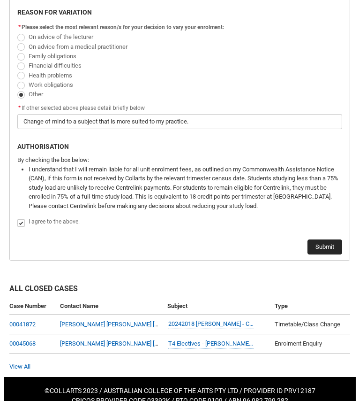
scroll to position [0, 0]
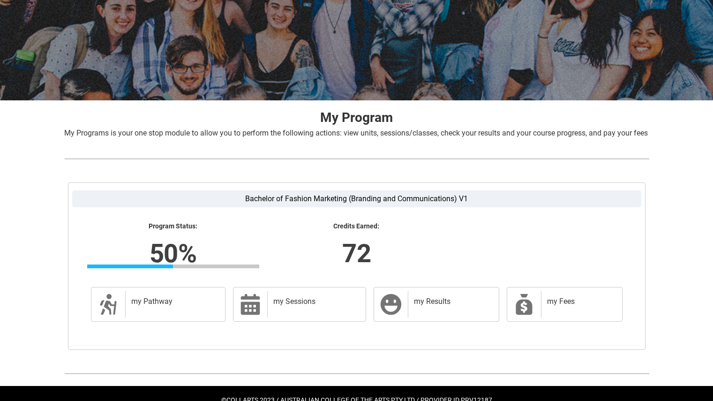
scroll to position [121, 0]
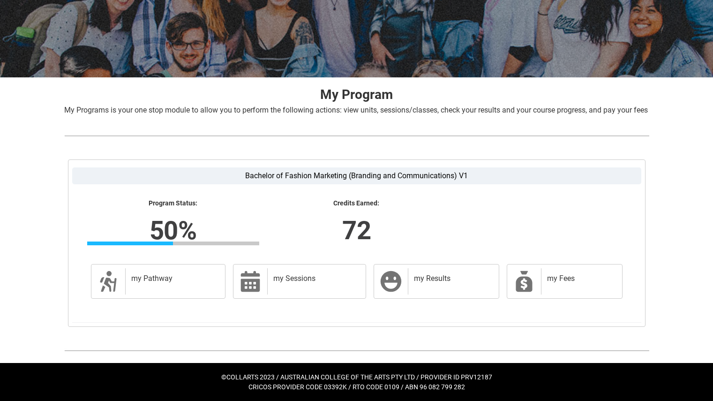
click at [673, 218] on div "Skip to Main Content Collarts Education Community Home New Enrolment Applicatio…" at bounding box center [356, 145] width 713 height 511
click at [154, 277] on h2 "my Pathway" at bounding box center [173, 278] width 85 height 9
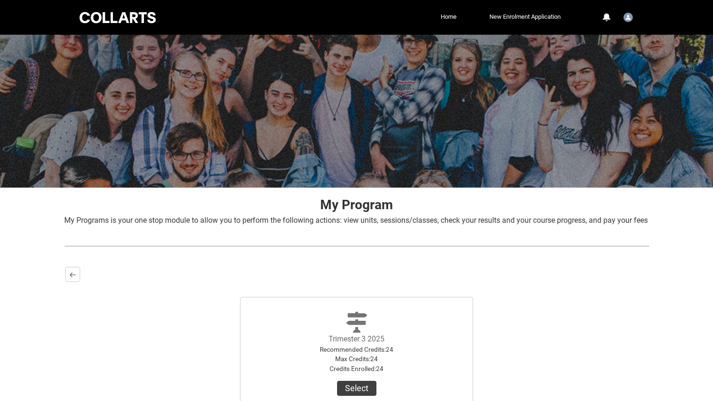
scroll to position [112, 0]
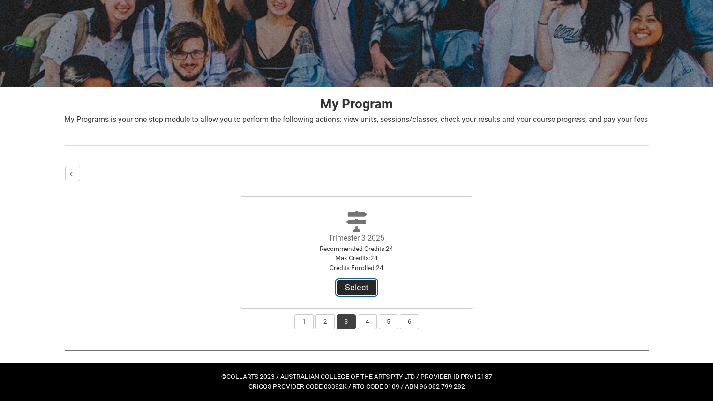
click at [363, 281] on button "Select" at bounding box center [356, 287] width 39 height 15
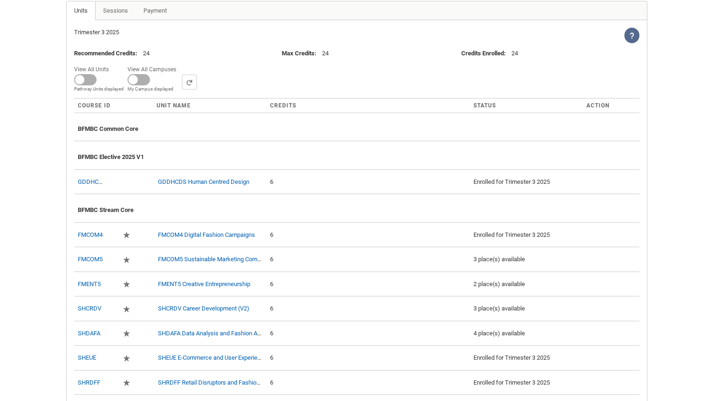
scroll to position [371, 0]
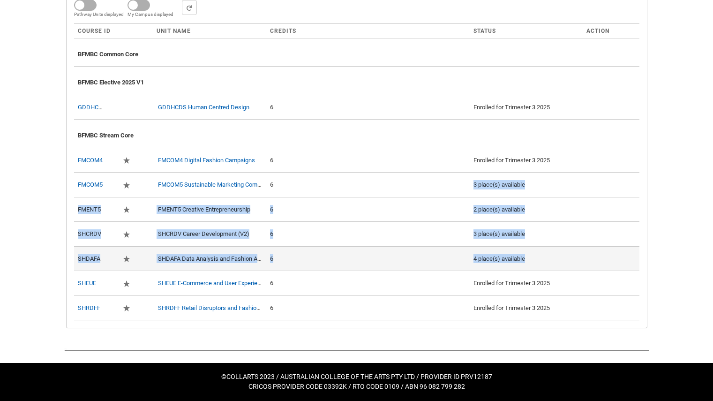
drag, startPoint x: 473, startPoint y: 185, endPoint x: 545, endPoint y: 255, distance: 100.5
click at [545, 255] on tbody "BFMBC Common Core BFMBC Elective 2025 V1 GDDHCDS GDDHCDS Human Centred Design 6…" at bounding box center [357, 179] width 566 height 282
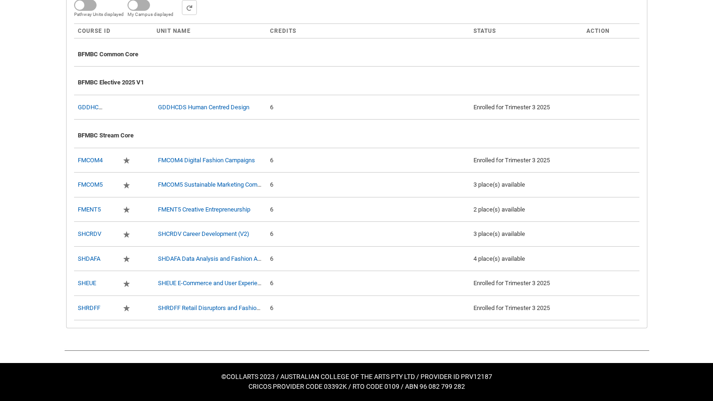
click at [675, 218] on div "Skip to Main Content Collarts Education Community Home New Enrolment Applicatio…" at bounding box center [356, 20] width 713 height 761
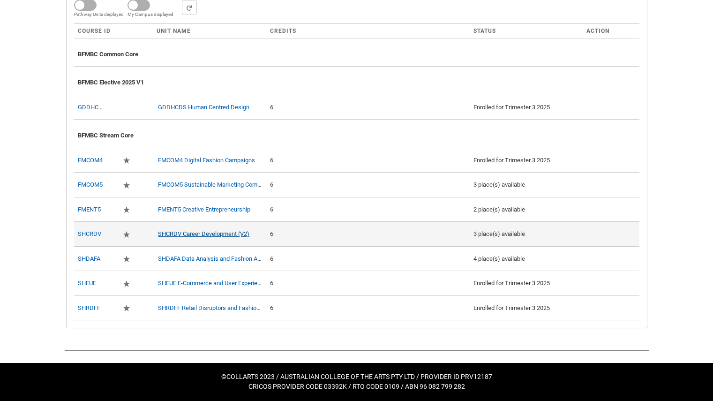
click at [234, 235] on link "SHCRDV Career Development (V2)" at bounding box center [203, 233] width 91 height 7
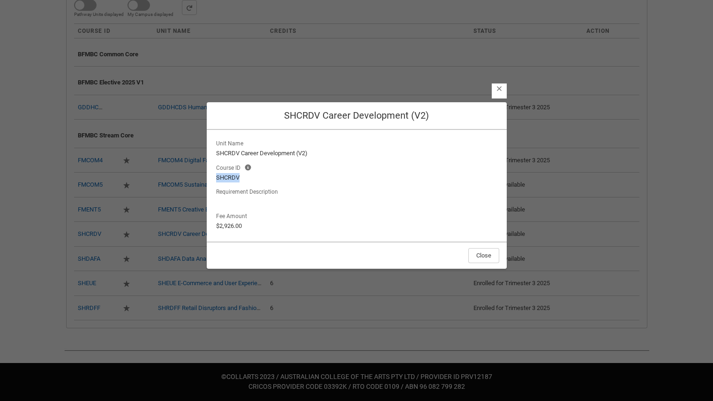
drag, startPoint x: 245, startPoint y: 176, endPoint x: 212, endPoint y: 174, distance: 33.4
click at [212, 174] on div "Unit Name SHCRDV Career Development (V2) Course ID Course ID Help Info The Cour…" at bounding box center [357, 186] width 300 height 112
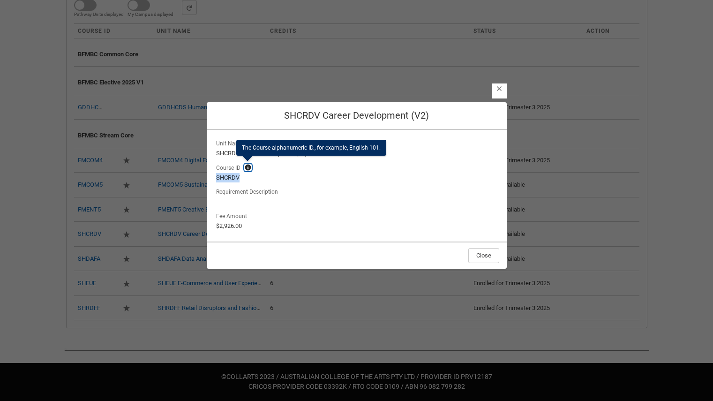
click at [246, 168] on lightning-primitive-icon "button" at bounding box center [248, 167] width 7 height 7
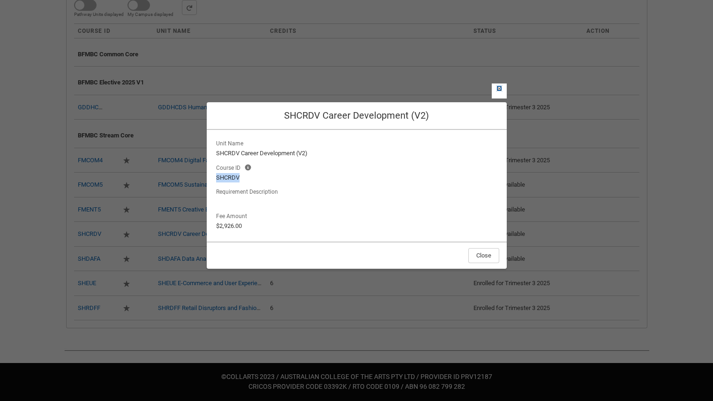
click at [497, 86] on lightning-primitive-icon "button" at bounding box center [499, 88] width 7 height 7
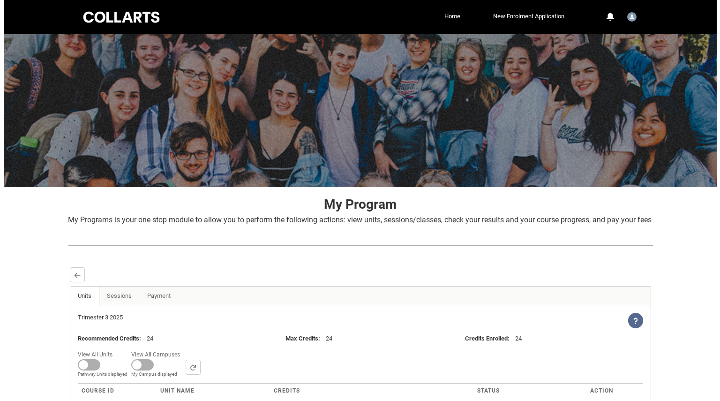
scroll to position [0, 0]
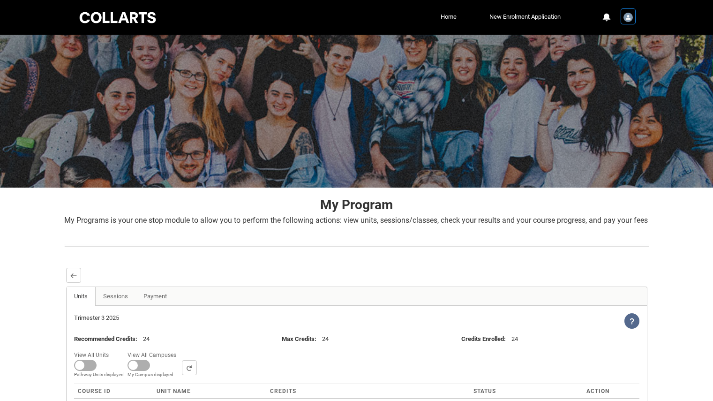
click at [628, 16] on img "User Profile Student.jhall.20242018" at bounding box center [628, 17] width 9 height 9
click at [605, 41] on span "Profile" at bounding box center [605, 40] width 16 height 8
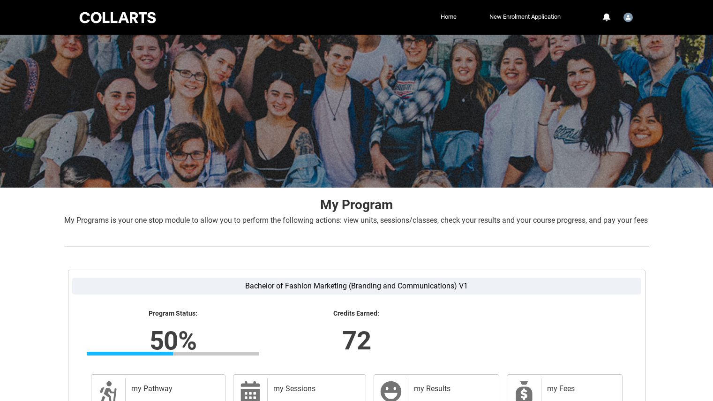
scroll to position [121, 0]
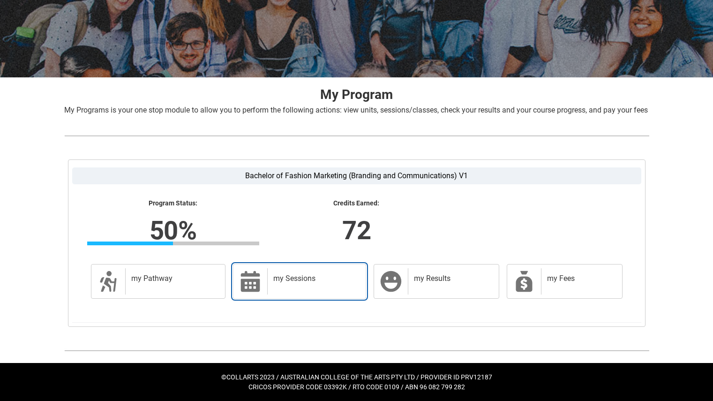
click at [304, 298] on link "my Sessions my Sessions" at bounding box center [299, 281] width 133 height 35
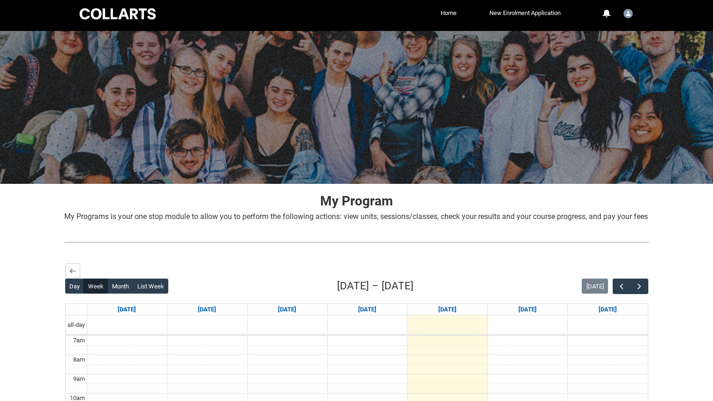
scroll to position [0, 0]
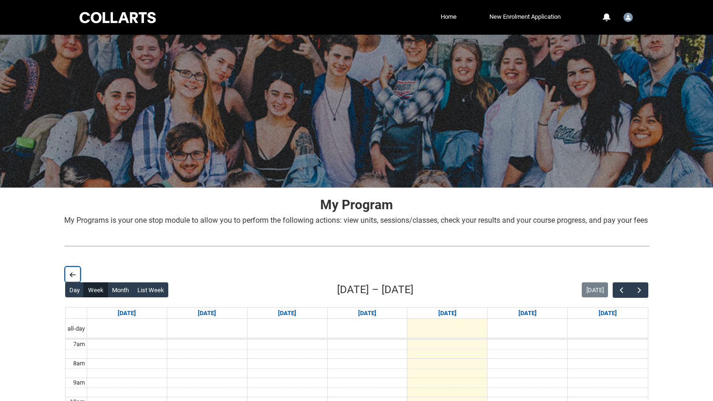
click at [70, 278] on lightning-primitive-icon "button" at bounding box center [72, 274] width 7 height 7
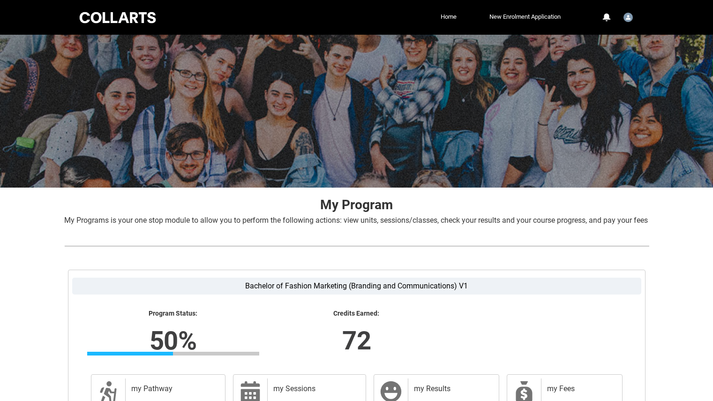
scroll to position [121, 0]
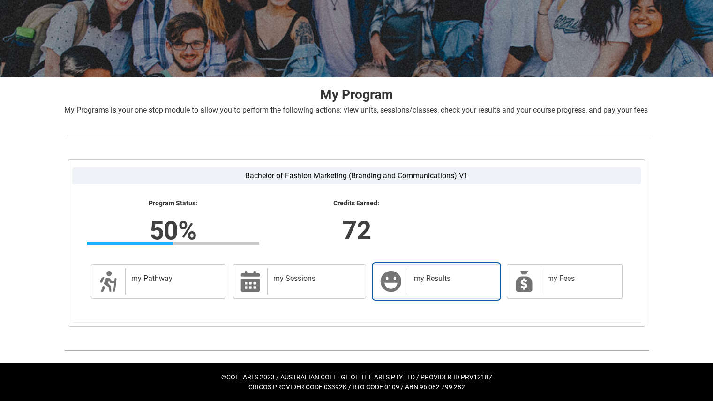
click at [442, 279] on h2 "my Results" at bounding box center [451, 278] width 75 height 9
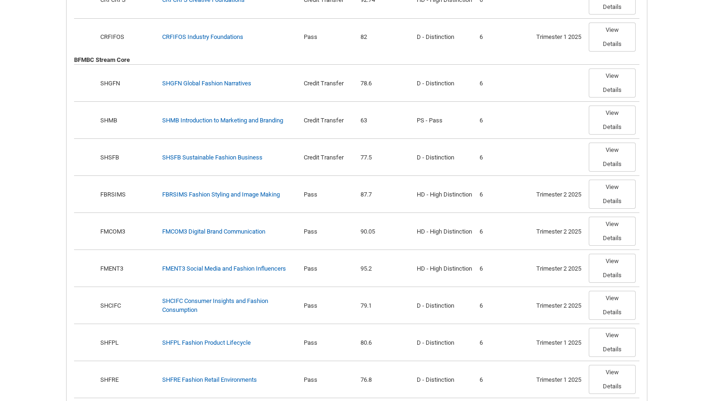
scroll to position [363, 0]
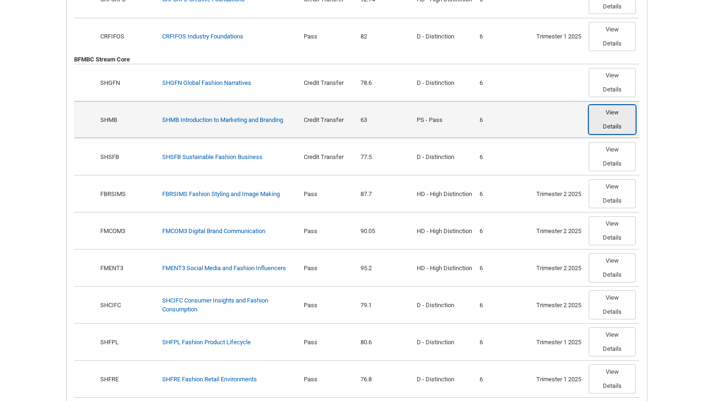
click at [618, 134] on button "View Details" at bounding box center [612, 119] width 47 height 29
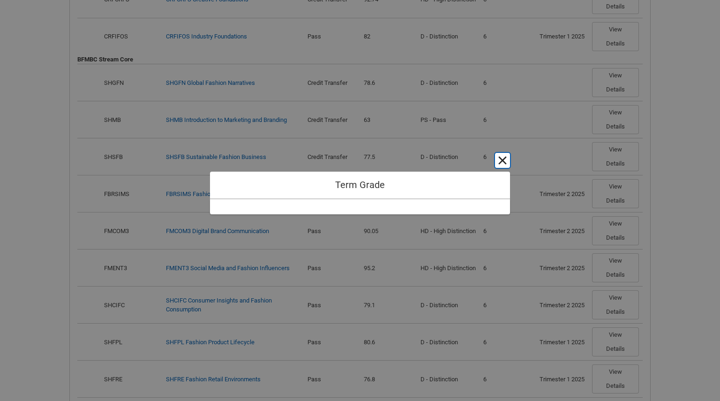
click at [504, 160] on button "Cancel and close" at bounding box center [502, 160] width 15 height 15
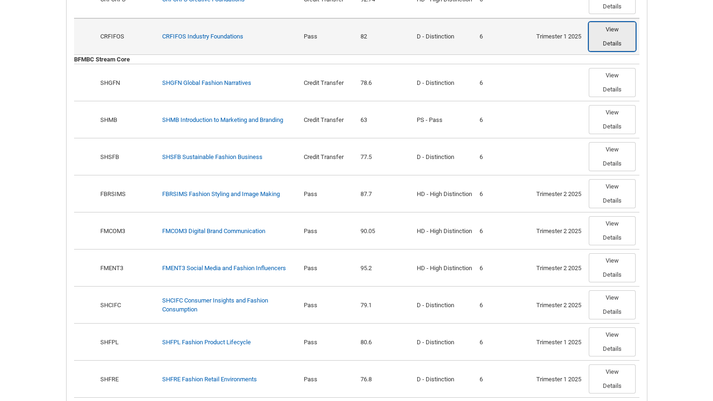
click at [614, 51] on button "View Details" at bounding box center [612, 36] width 47 height 29
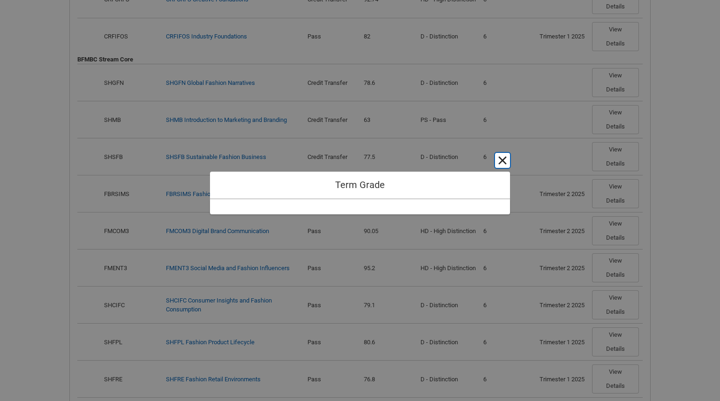
click at [509, 161] on button "Cancel and close" at bounding box center [502, 160] width 15 height 15
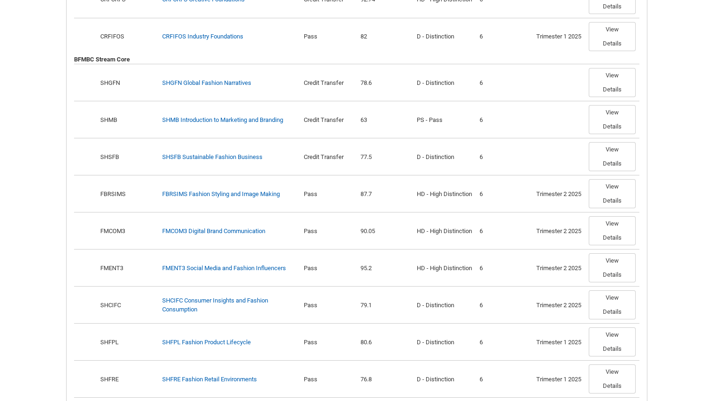
click at [673, 168] on div "Skip to Main Content Collarts Education Community Home New Enrolment Applicatio…" at bounding box center [356, 76] width 713 height 878
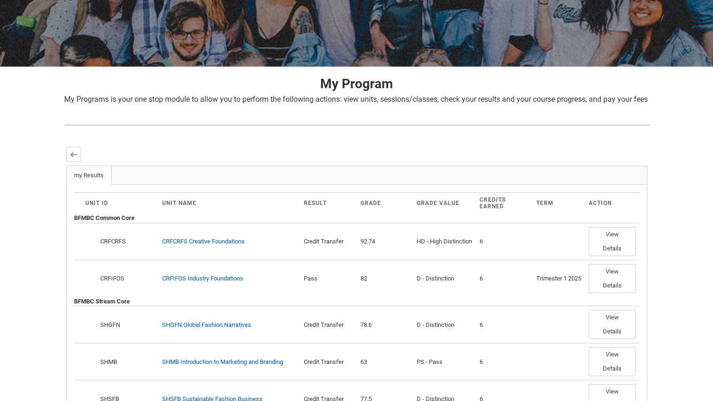
scroll to position [113, 0]
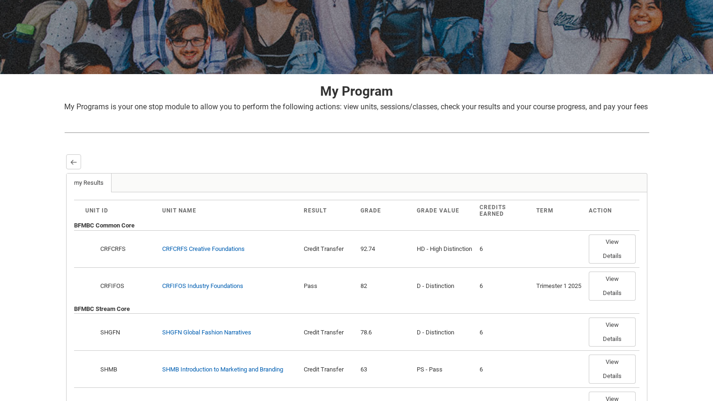
click at [365, 214] on div "Grade" at bounding box center [385, 210] width 49 height 7
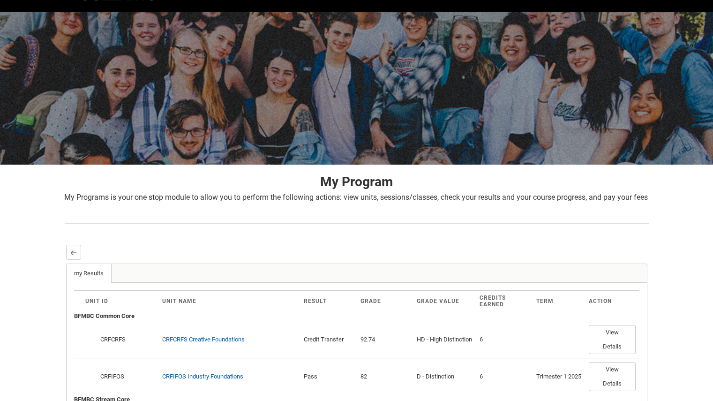
scroll to position [23, 0]
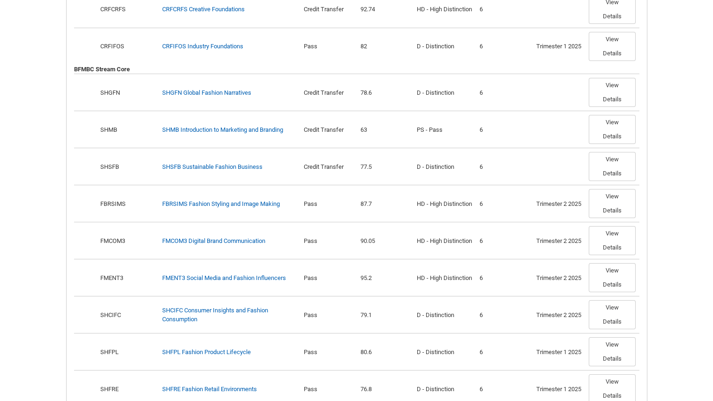
scroll to position [347, 0]
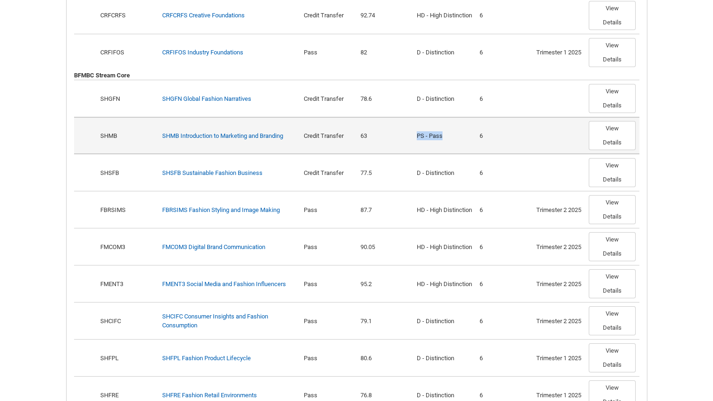
drag, startPoint x: 440, startPoint y: 145, endPoint x: 396, endPoint y: 144, distance: 43.6
click at [396, 144] on tr "Show Options SHMB Required SHMB Introduction to Marketing and Branding Credit T…" at bounding box center [357, 135] width 566 height 37
click at [474, 147] on td "PS - Pass" at bounding box center [444, 135] width 63 height 37
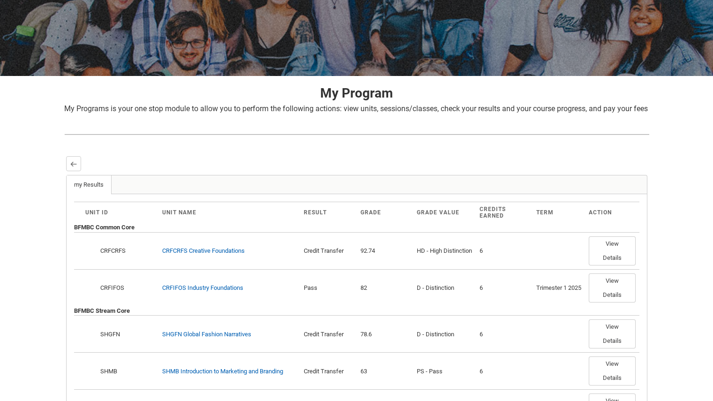
scroll to position [0, 0]
